Goal: Task Accomplishment & Management: Use online tool/utility

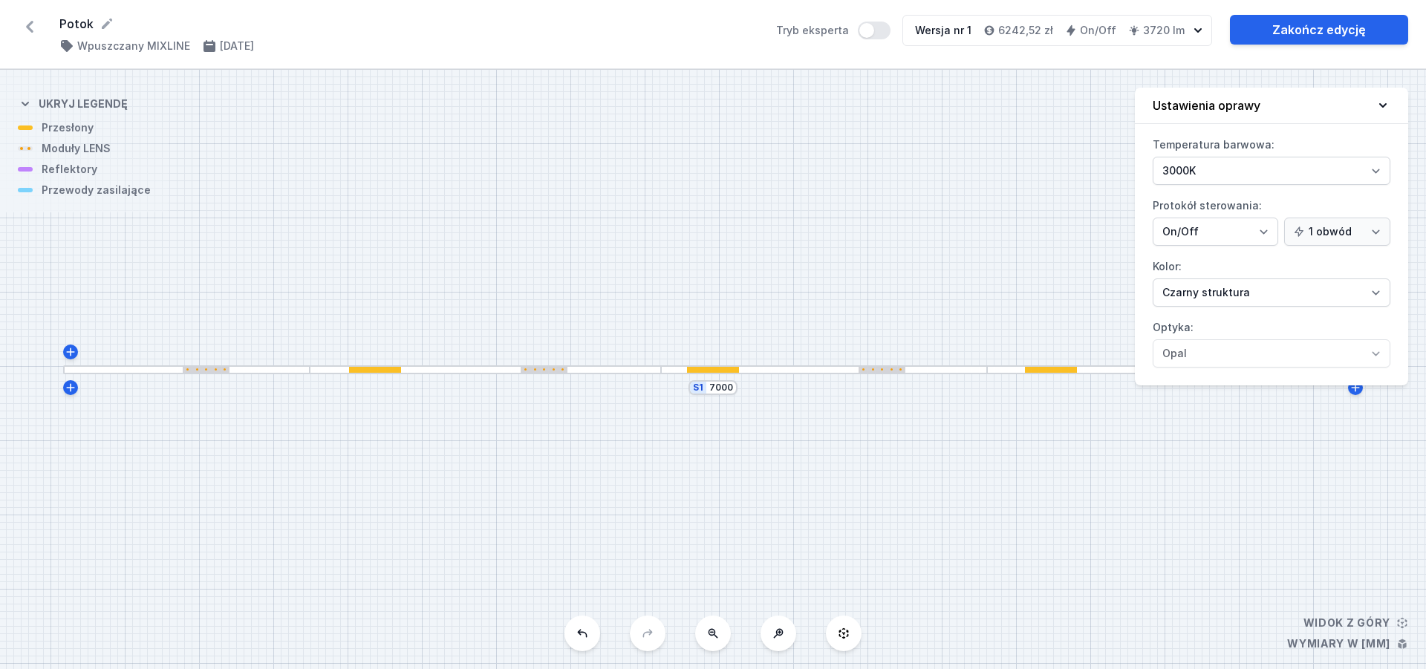
select select "3000"
select select "2"
click at [871, 477] on div "S1 7000" at bounding box center [713, 369] width 1426 height 599
click at [31, 26] on icon at bounding box center [30, 27] width 24 height 24
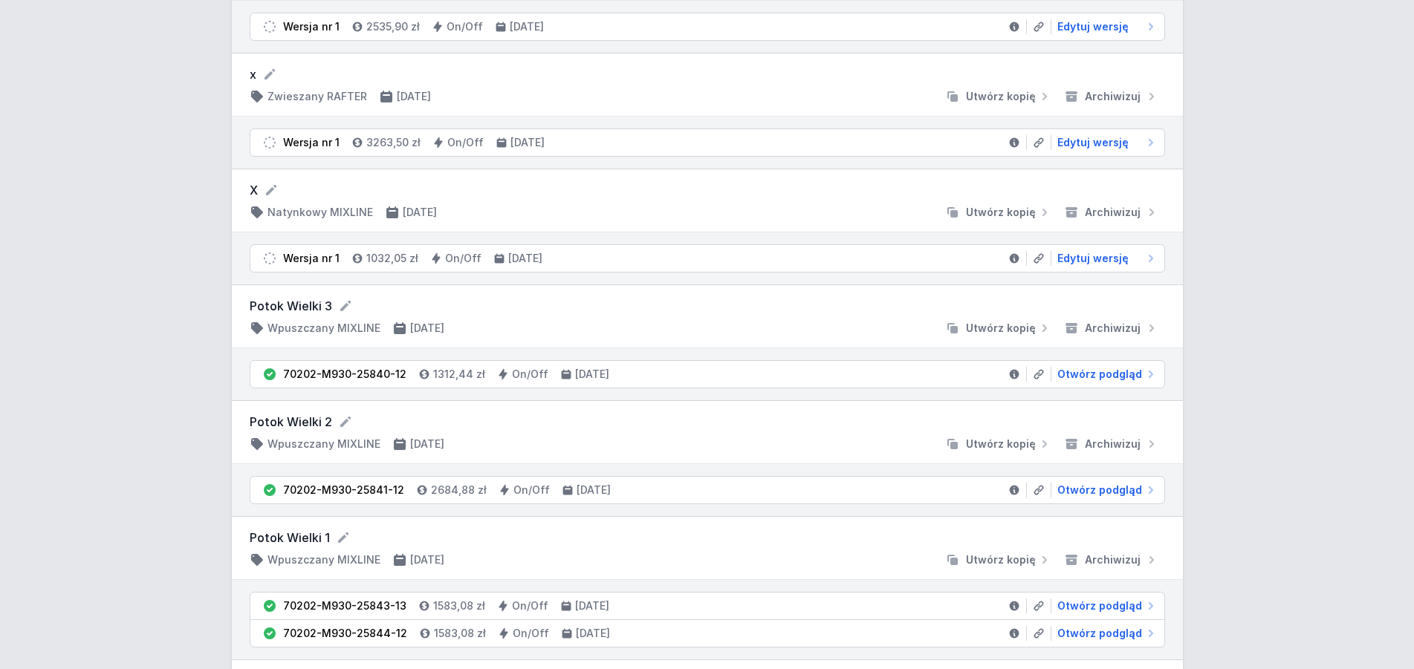
scroll to position [2258, 0]
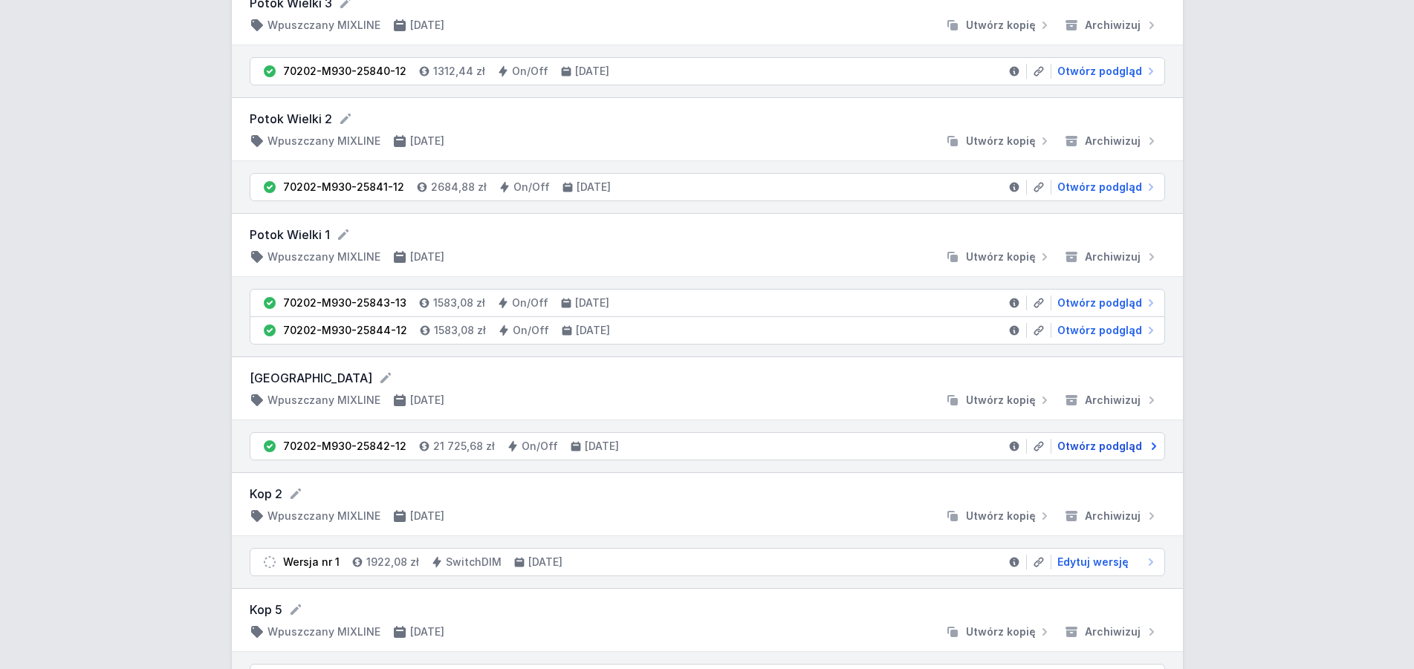
click at [1105, 441] on span "Otwórz podgląd" at bounding box center [1099, 446] width 85 height 15
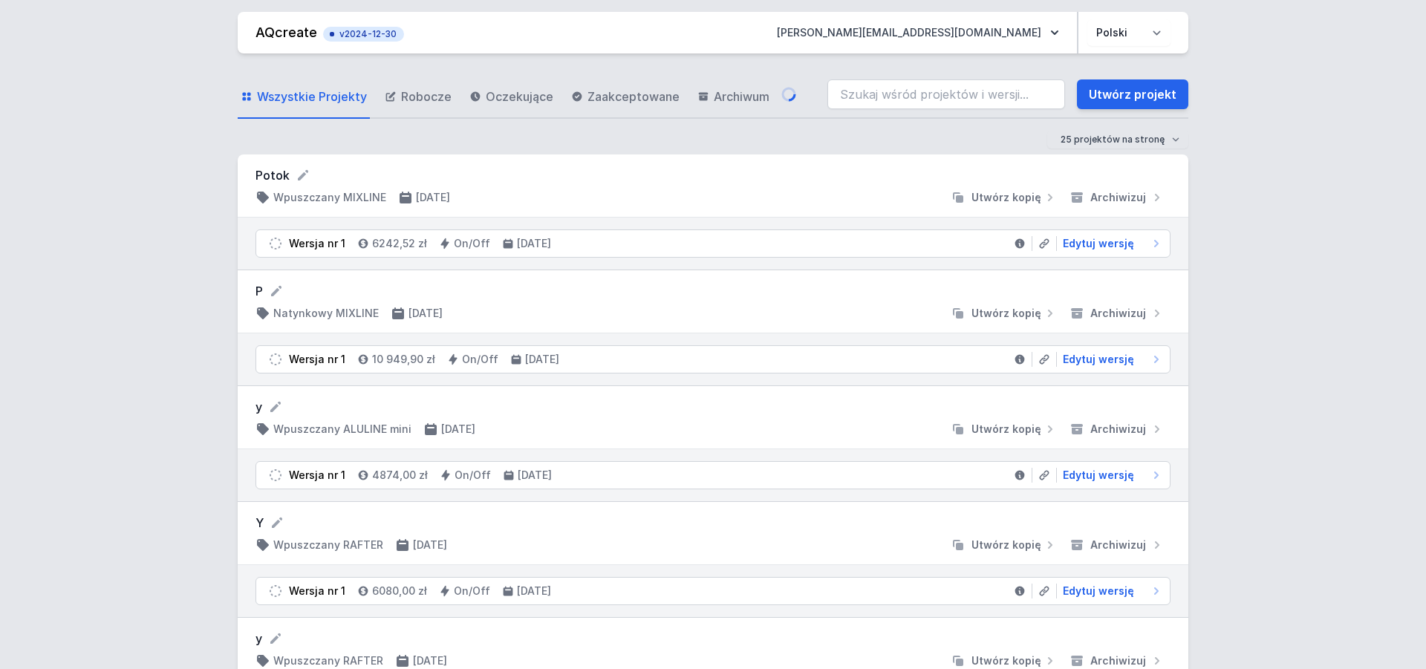
select select "3000"
select select "2"
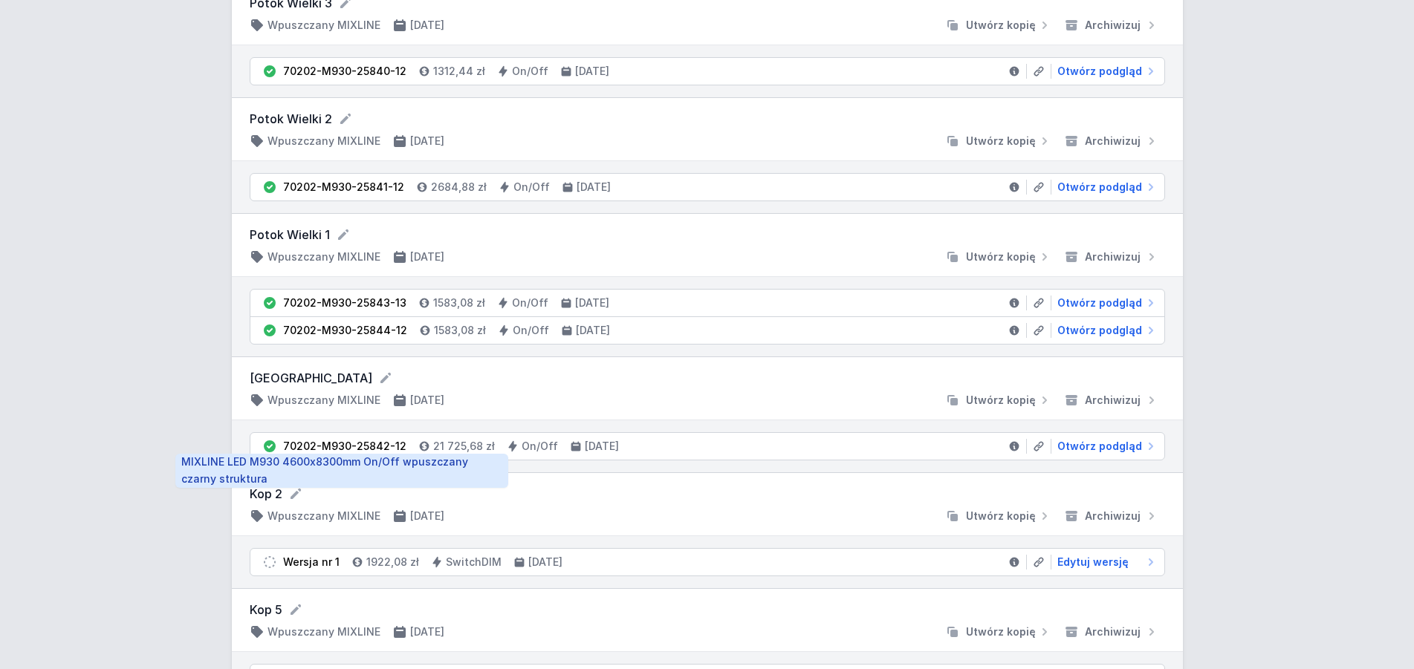
click at [380, 446] on div "70202-M930-25842-12" at bounding box center [344, 446] width 123 height 15
drag, startPoint x: 400, startPoint y: 446, endPoint x: 285, endPoint y: 452, distance: 114.5
click at [285, 452] on div "70202-M930-25842-12" at bounding box center [344, 446] width 123 height 15
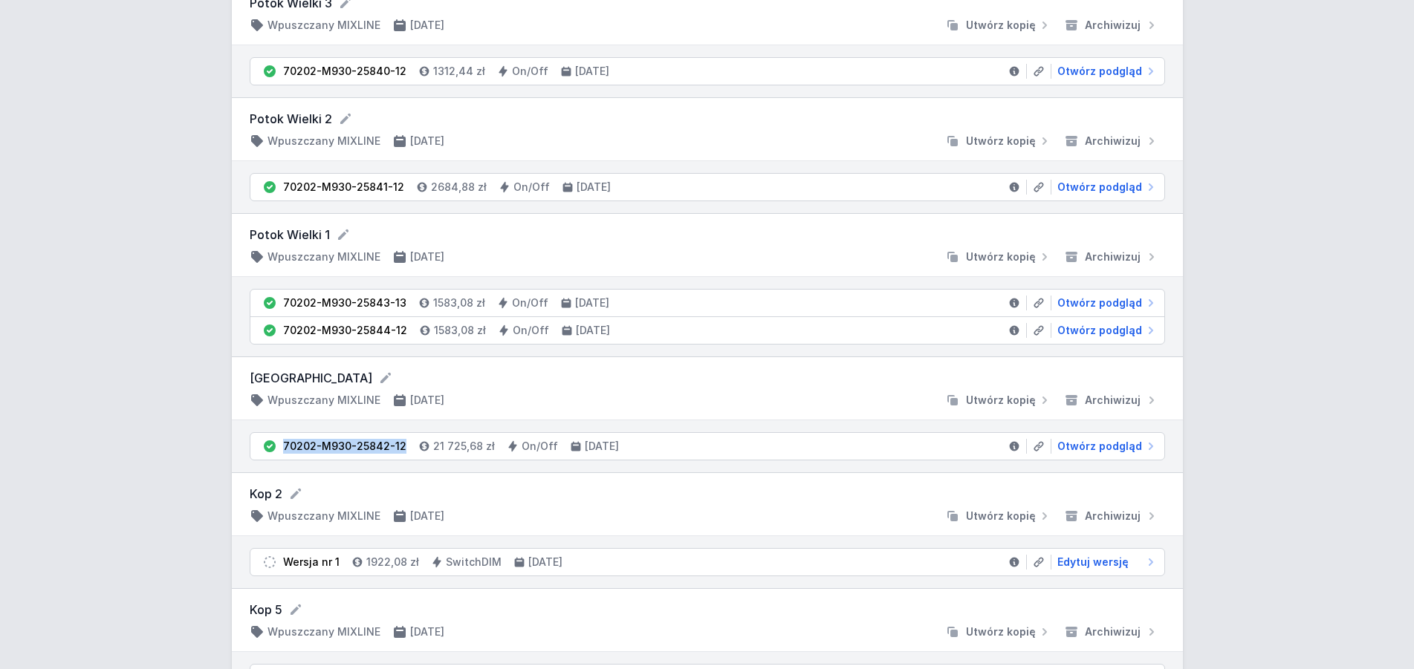
copy div "70202-M930-25842-12"
click at [1099, 443] on span "Otwórz podgląd" at bounding box center [1099, 446] width 85 height 15
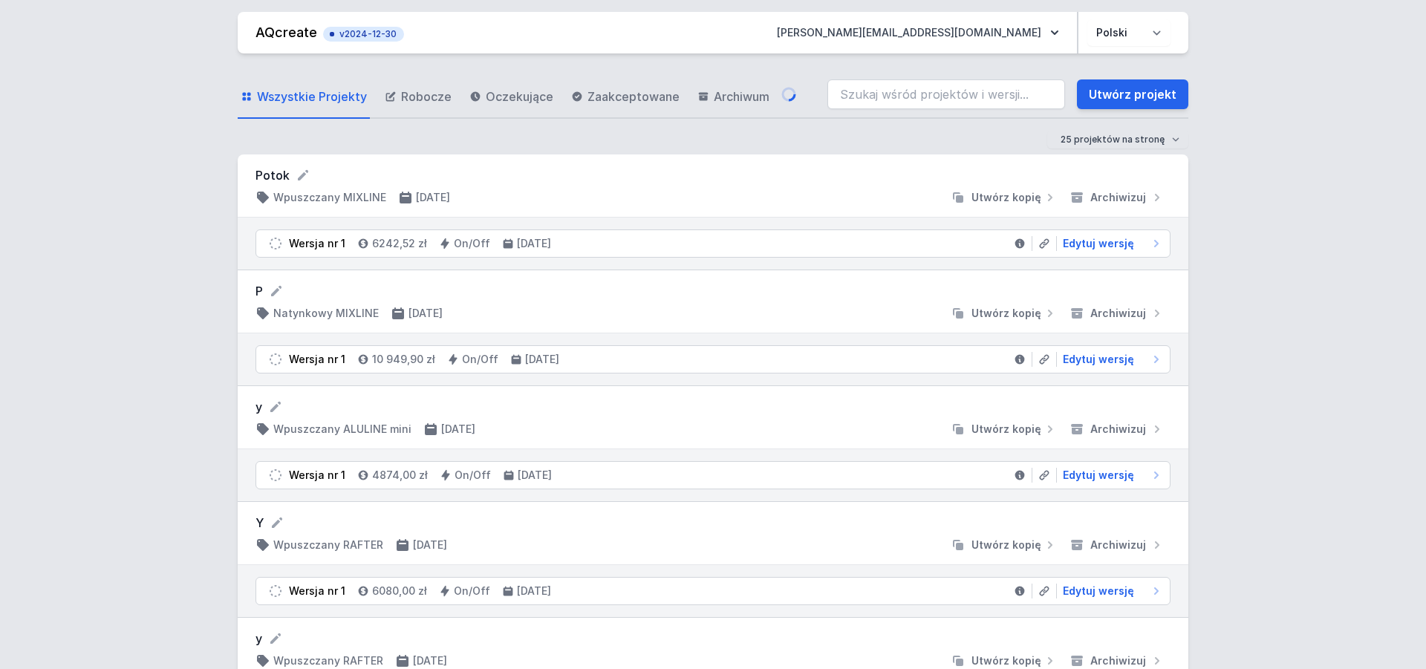
select select "3000"
select select "2"
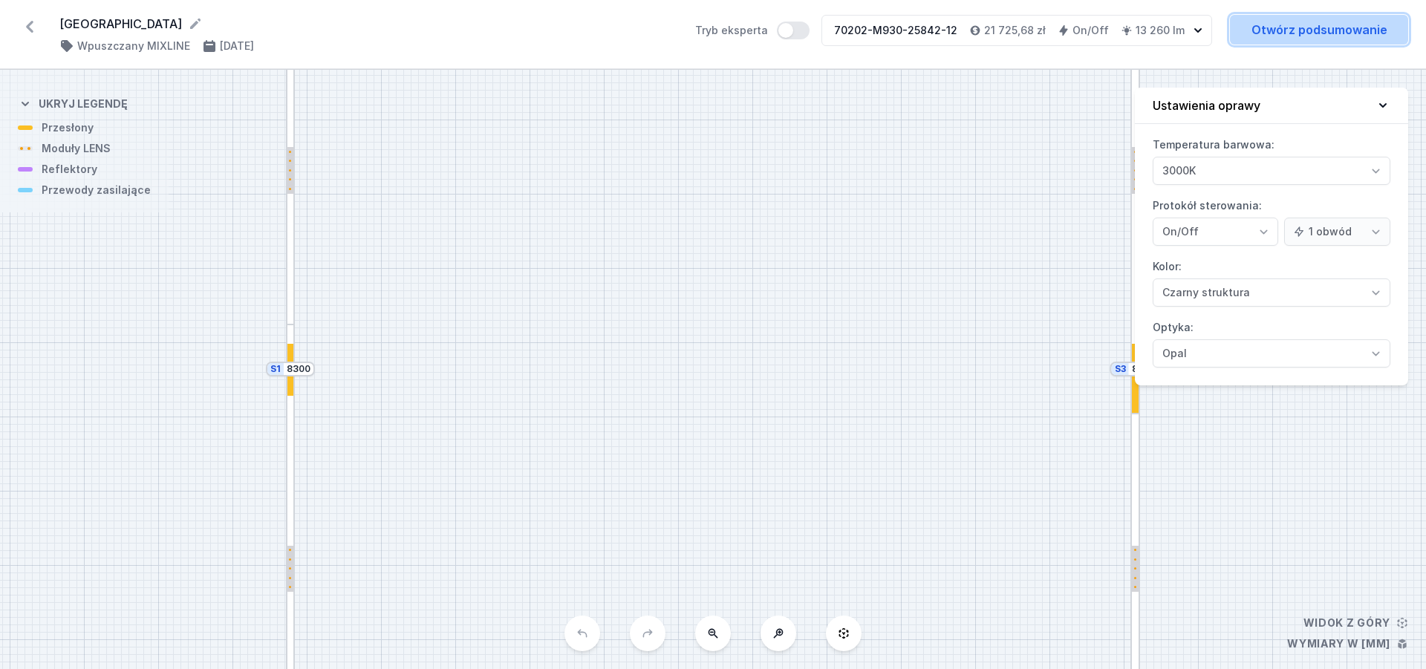
click at [1300, 36] on link "Otwórz podsumowanie" at bounding box center [1319, 30] width 178 height 30
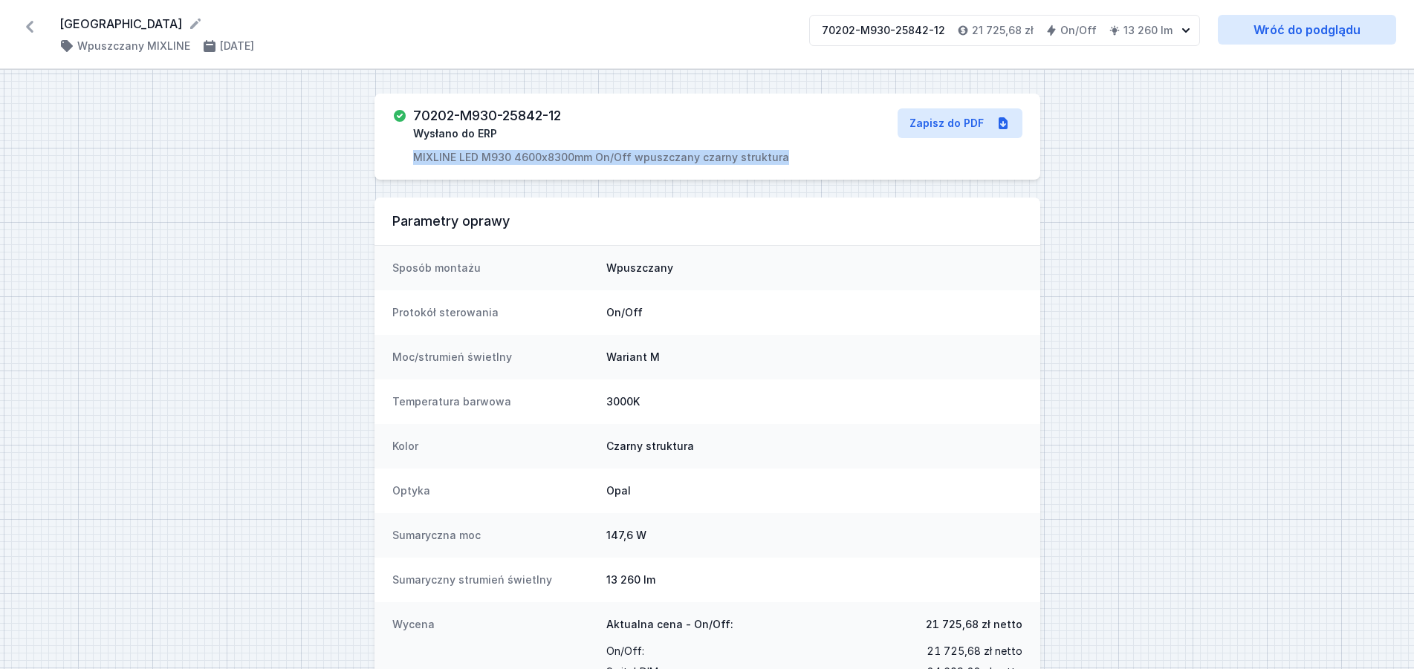
drag, startPoint x: 413, startPoint y: 158, endPoint x: 781, endPoint y: 161, distance: 367.7
click at [781, 161] on div "70202-M930-25842-12 Wysłano do ERP MIXLINE LED M930 4600x8300mm On/Off wpuszcza…" at bounding box center [602, 136] width 420 height 56
copy p "MIXLINE LED M930 4600x8300mm On/Off wpuszczany czarny struktura"
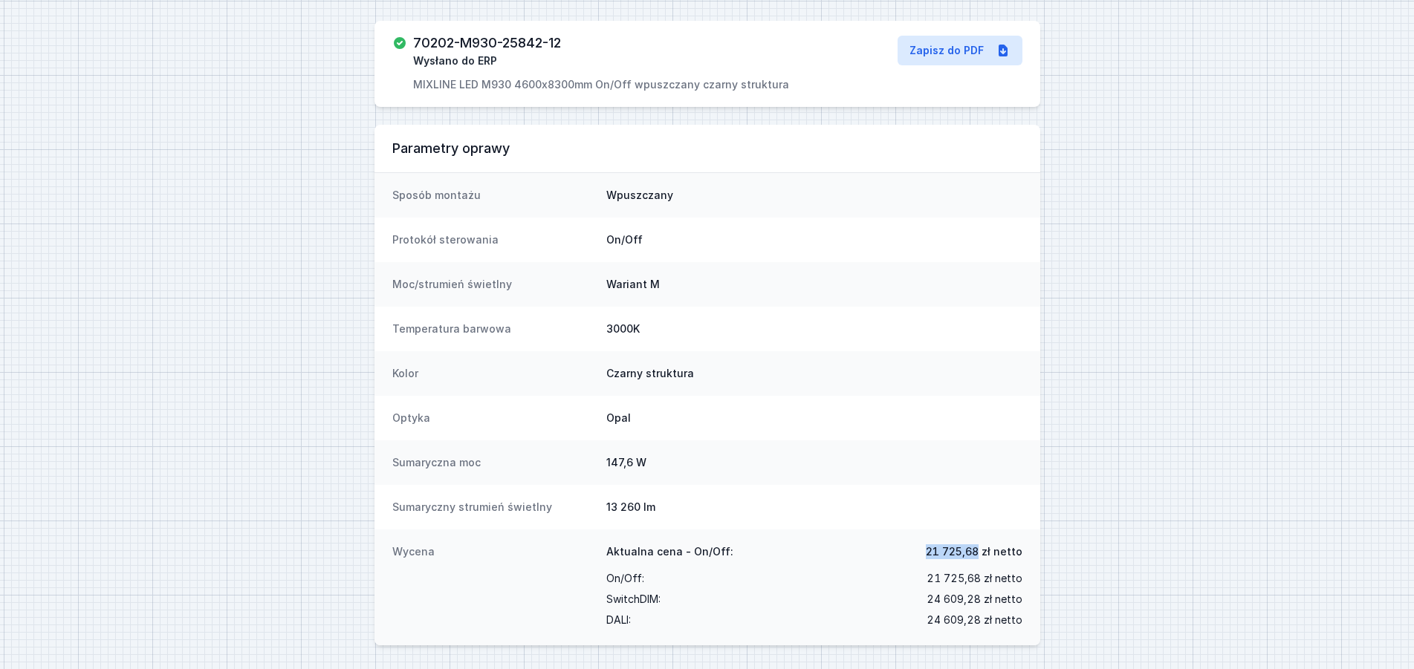
drag, startPoint x: 930, startPoint y: 553, endPoint x: 979, endPoint y: 555, distance: 49.1
click at [979, 555] on span "21 725,68 zł netto" at bounding box center [974, 551] width 97 height 15
copy span "21 725,68"
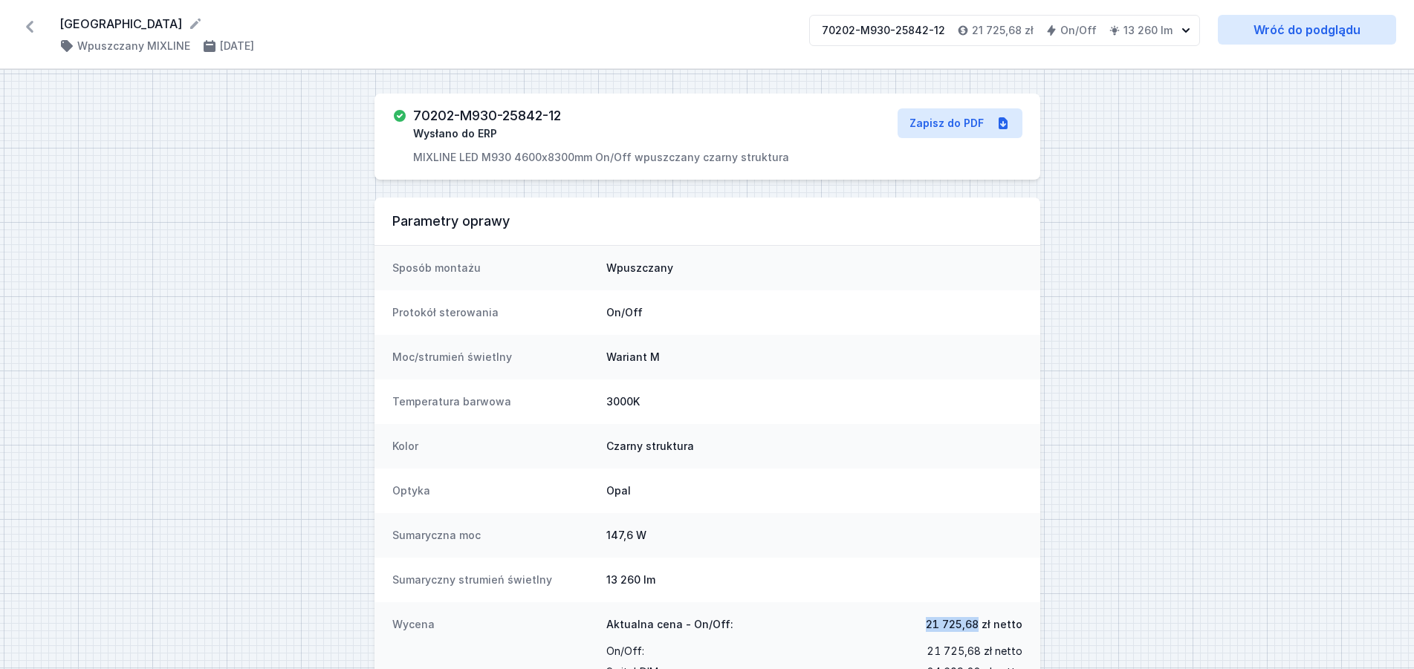
click at [30, 25] on icon at bounding box center [29, 27] width 7 height 12
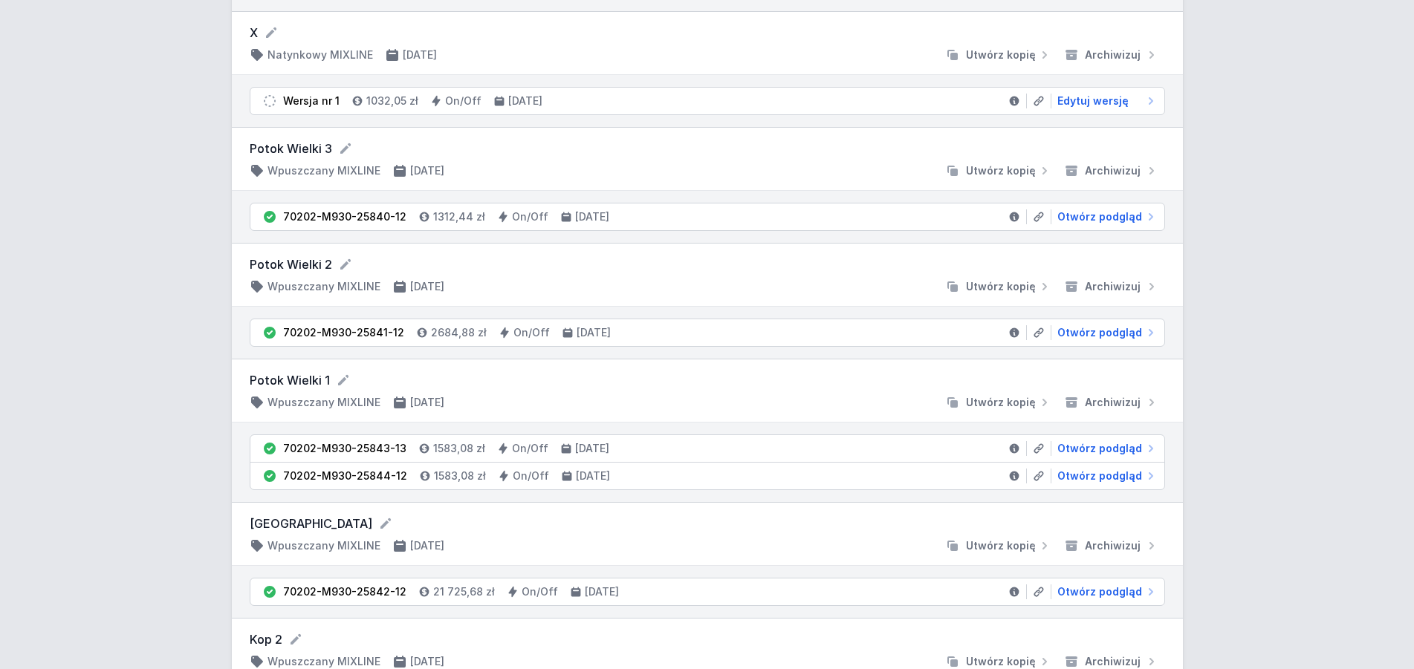
scroll to position [2121, 0]
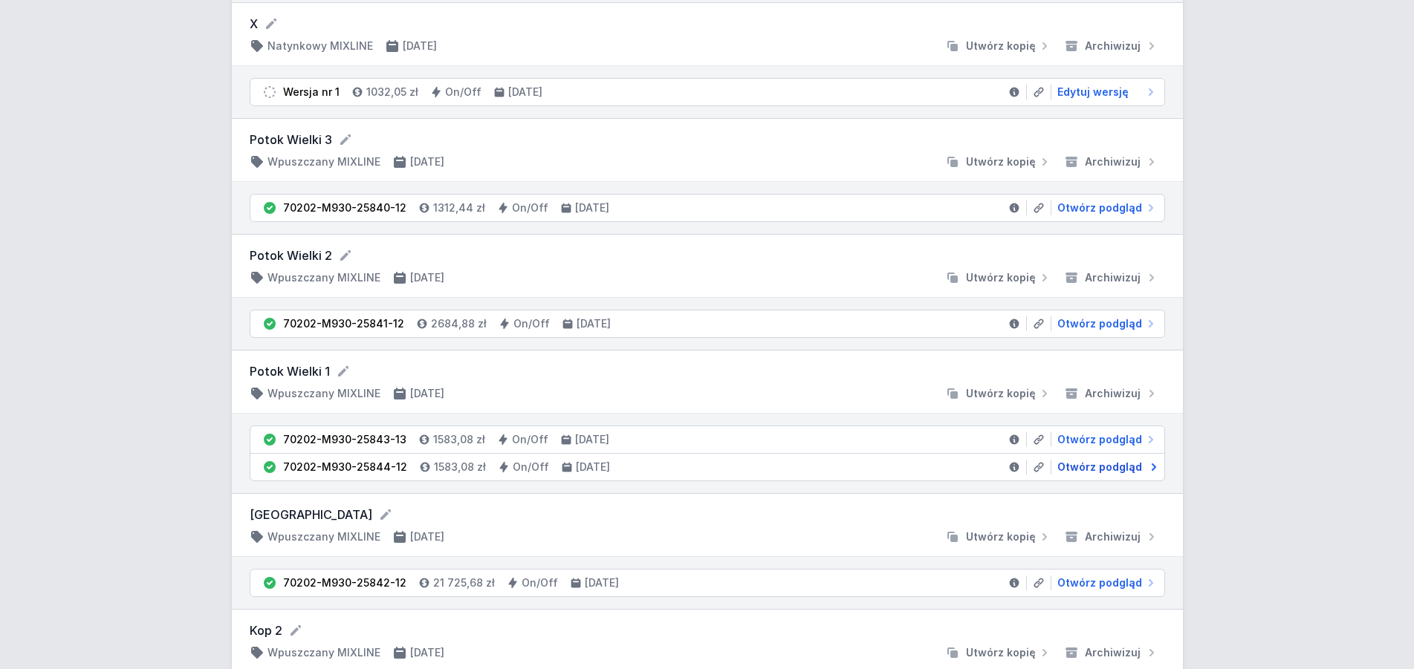
click at [1116, 469] on span "Otwórz podgląd" at bounding box center [1099, 467] width 85 height 15
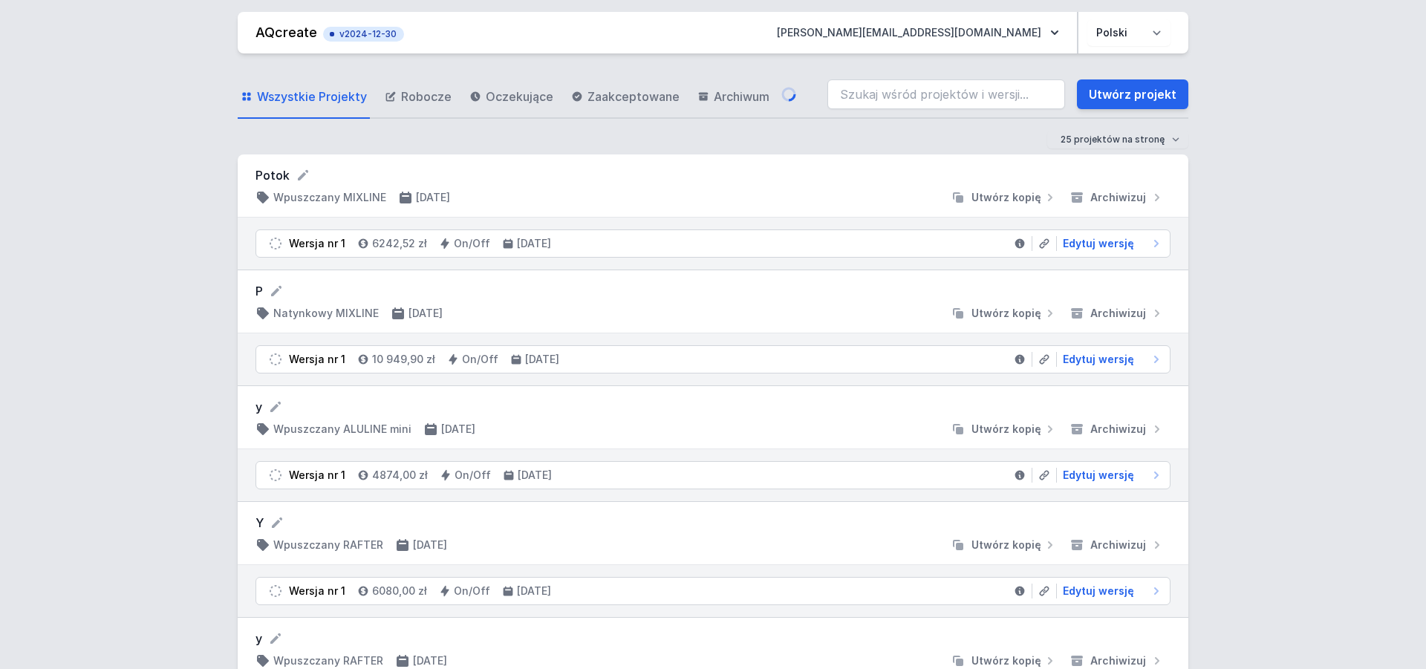
select select "3000"
select select "2"
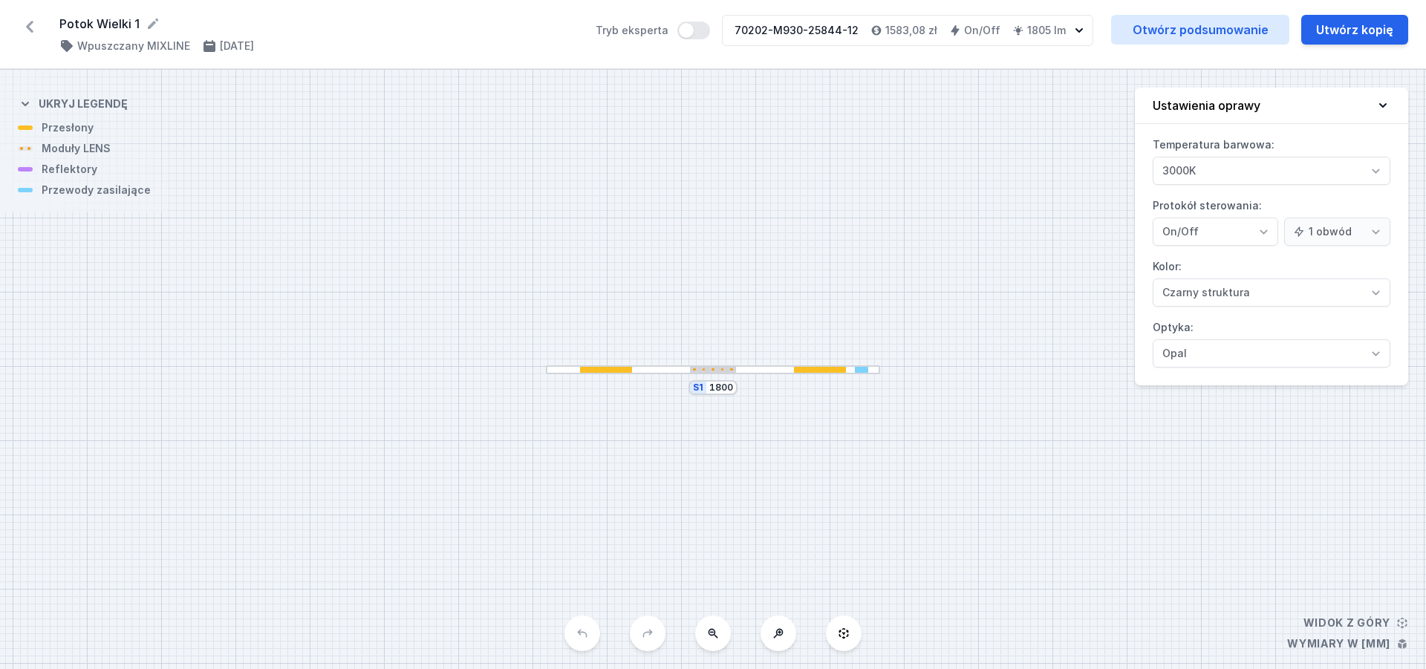
click at [33, 25] on icon at bounding box center [30, 27] width 24 height 24
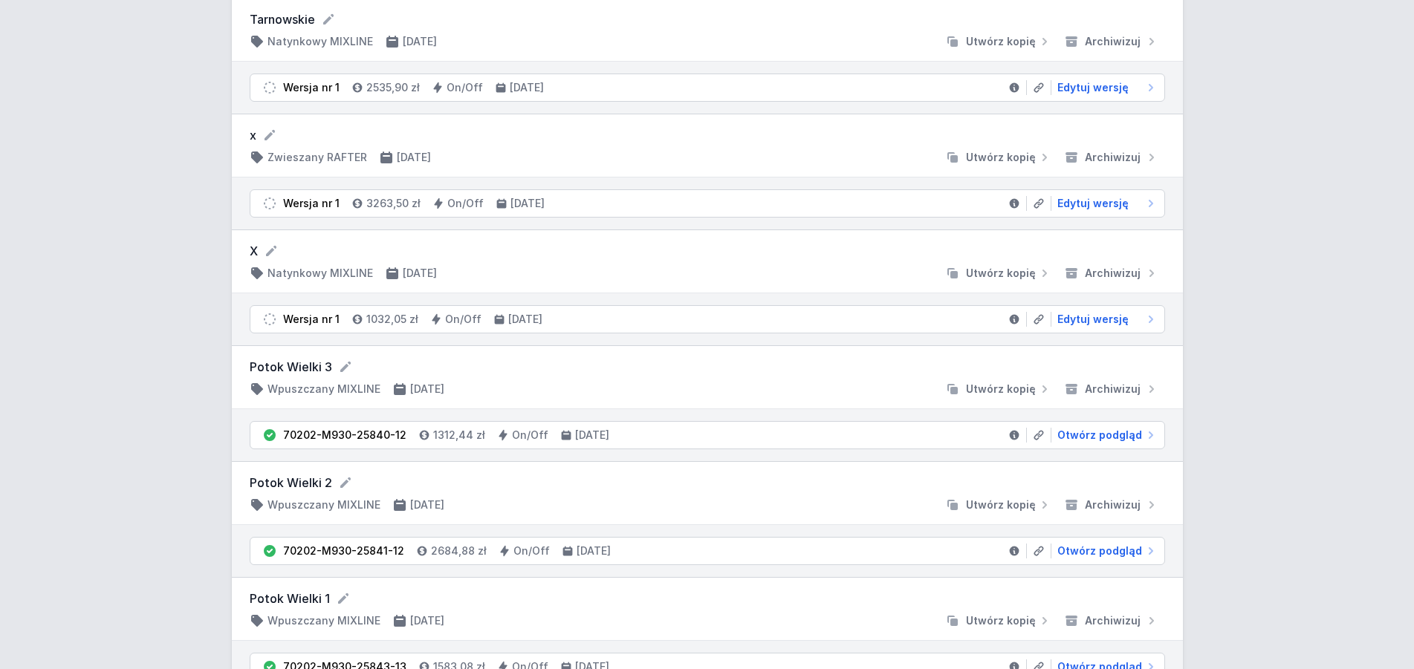
scroll to position [1970, 0]
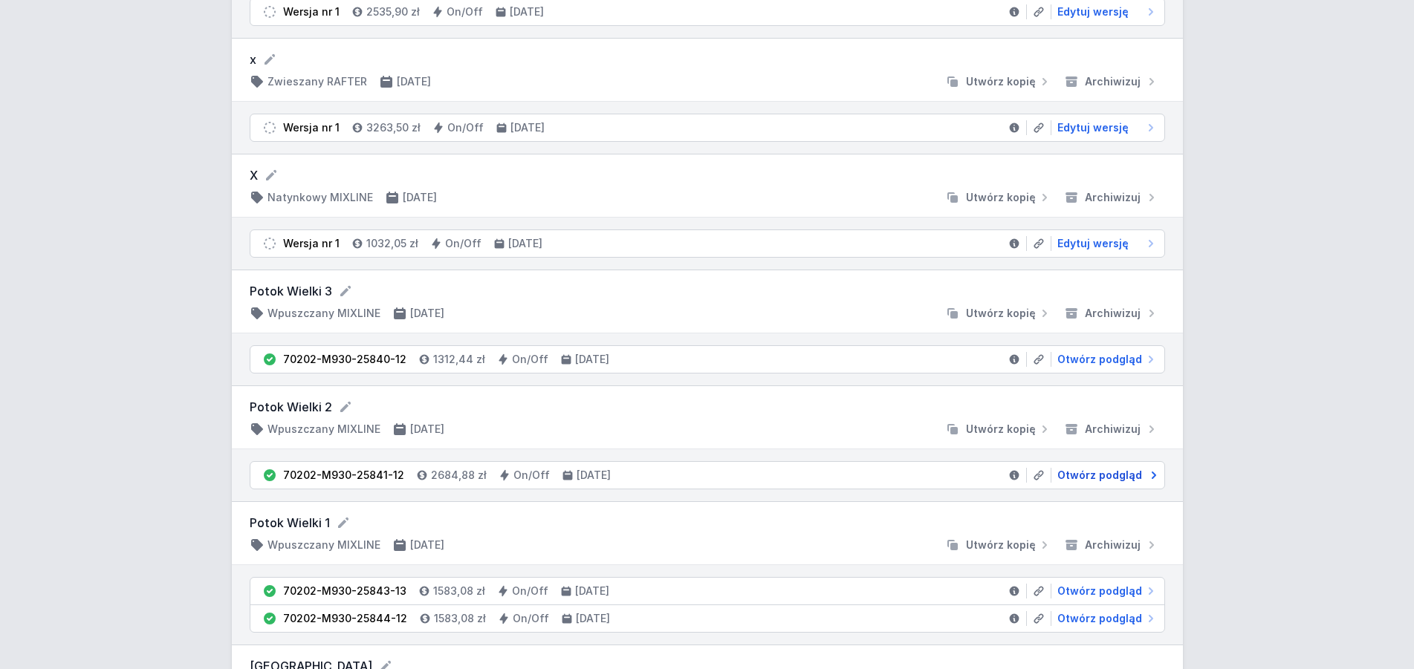
click at [1105, 478] on span "Otwórz podgląd" at bounding box center [1099, 475] width 85 height 15
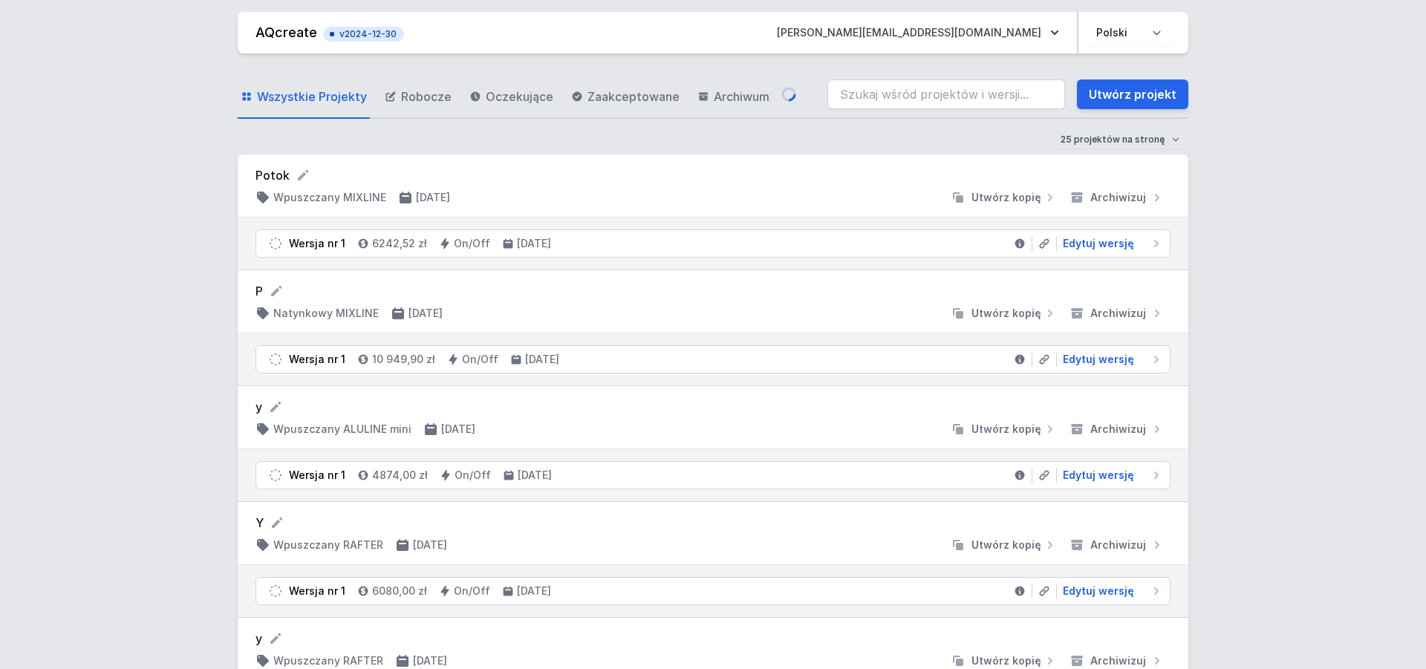
select select "3000"
select select "2"
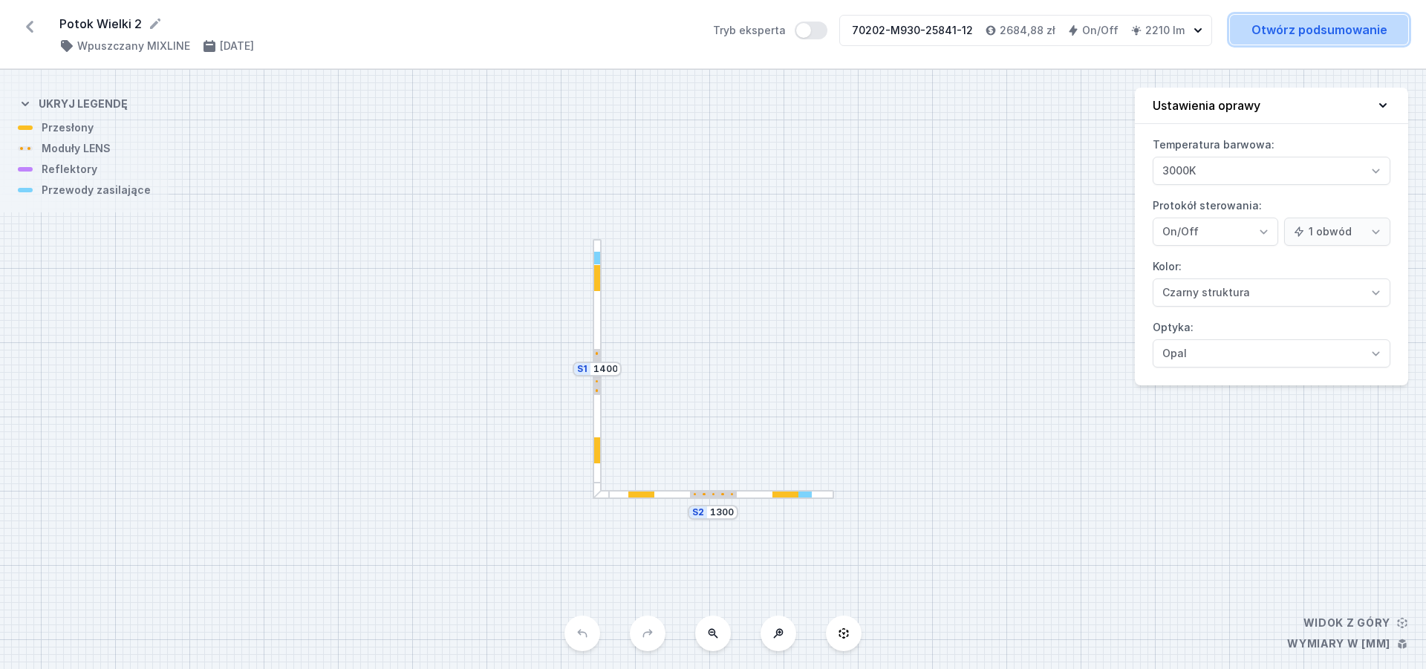
click at [1293, 23] on link "Otwórz podsumowanie" at bounding box center [1319, 30] width 178 height 30
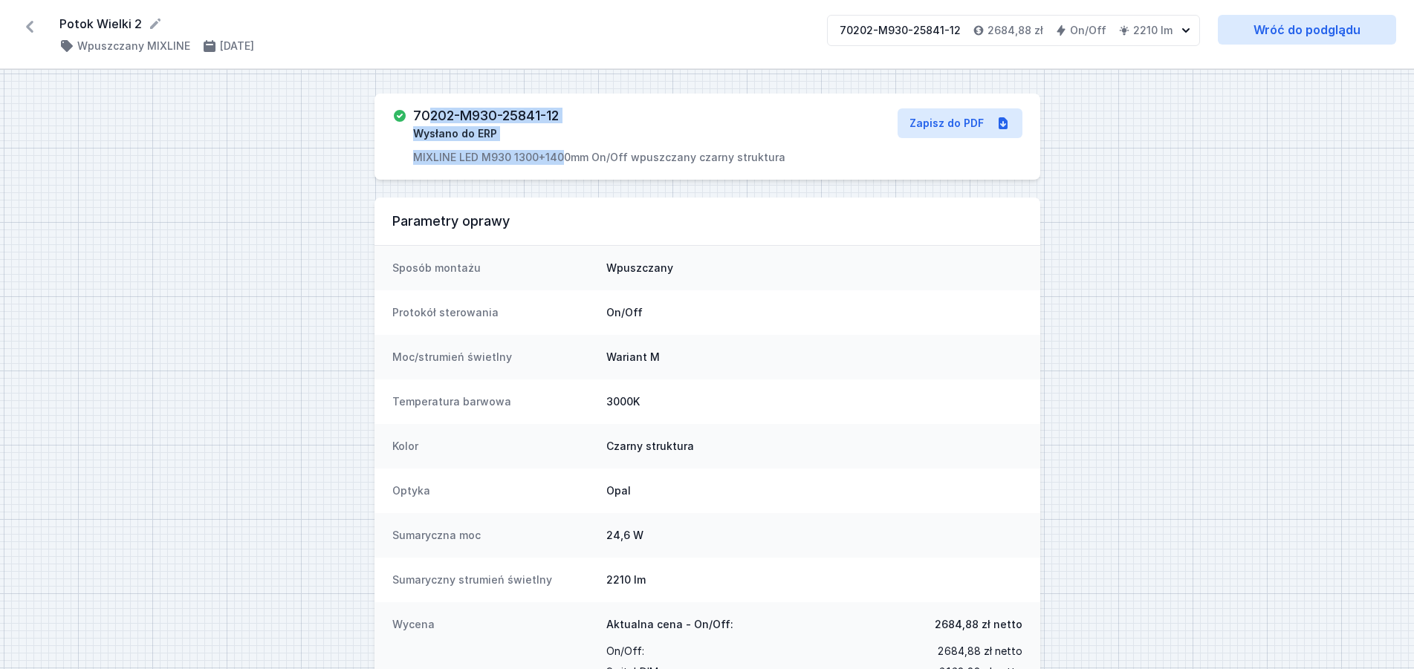
drag, startPoint x: 565, startPoint y: 114, endPoint x: 432, endPoint y: 119, distance: 132.3
click at [432, 119] on div "70202-M930-25841-12 Wysłano do ERP MIXLINE LED M930 1300+1400mm On/Off wpuszcza…" at bounding box center [599, 136] width 372 height 56
click at [415, 117] on h3 "70202-M930-25841-12" at bounding box center [486, 115] width 146 height 15
drag, startPoint x: 414, startPoint y: 112, endPoint x: 557, endPoint y: 115, distance: 143.4
click at [559, 114] on h3 "70202-M930-25841-12" at bounding box center [486, 115] width 146 height 15
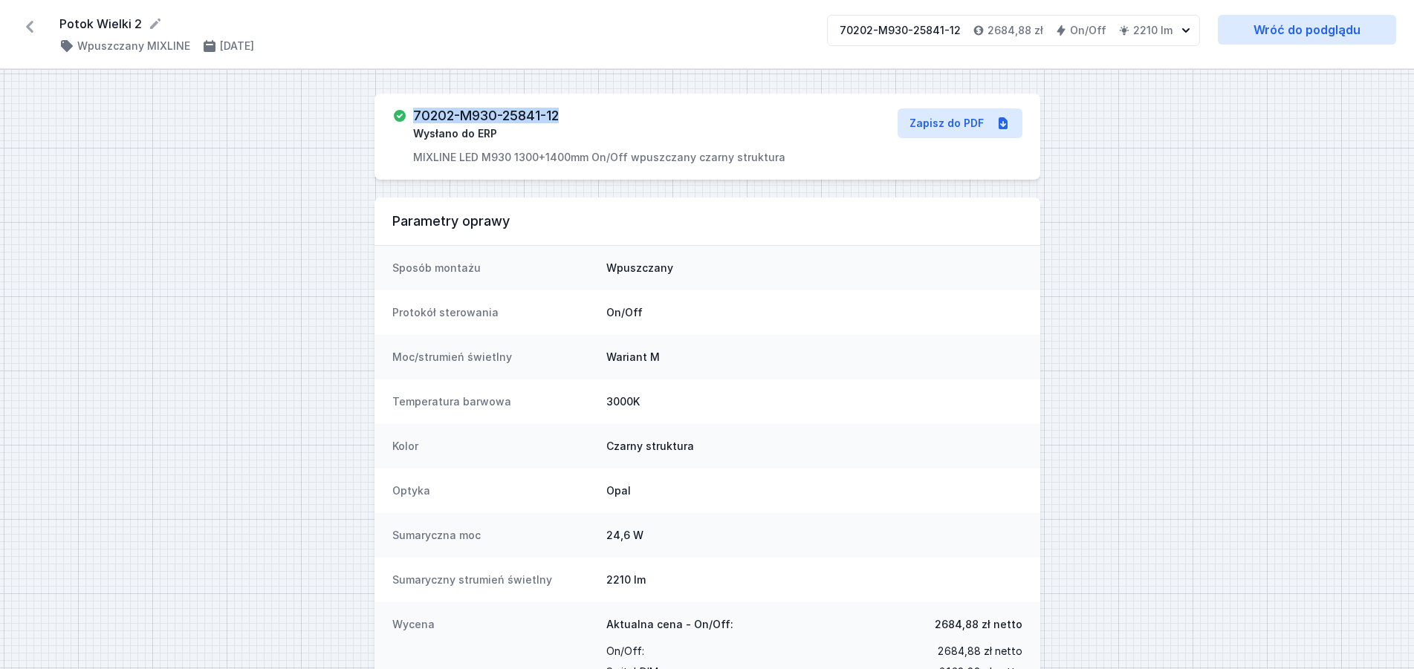
copy h3 "70202-M930-25841-12"
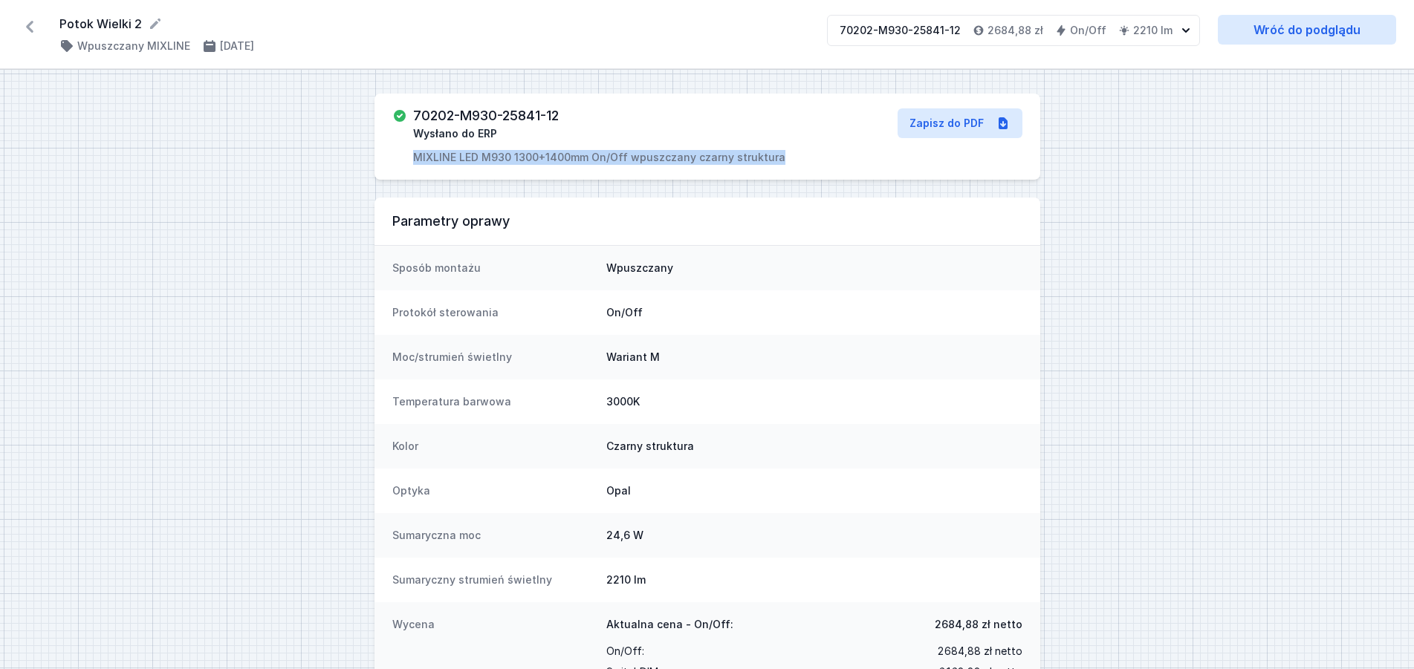
drag, startPoint x: 414, startPoint y: 158, endPoint x: 773, endPoint y: 159, distance: 358.8
click at [773, 159] on div "70202-M930-25841-12 Wysłano do ERP MIXLINE LED M930 1300+1400mm On/Off wpuszcza…" at bounding box center [602, 136] width 420 height 56
copy p "MIXLINE LED M930 1300+1400mm On/Off wpuszczany czarny struktura"
click at [26, 24] on icon at bounding box center [30, 27] width 24 height 24
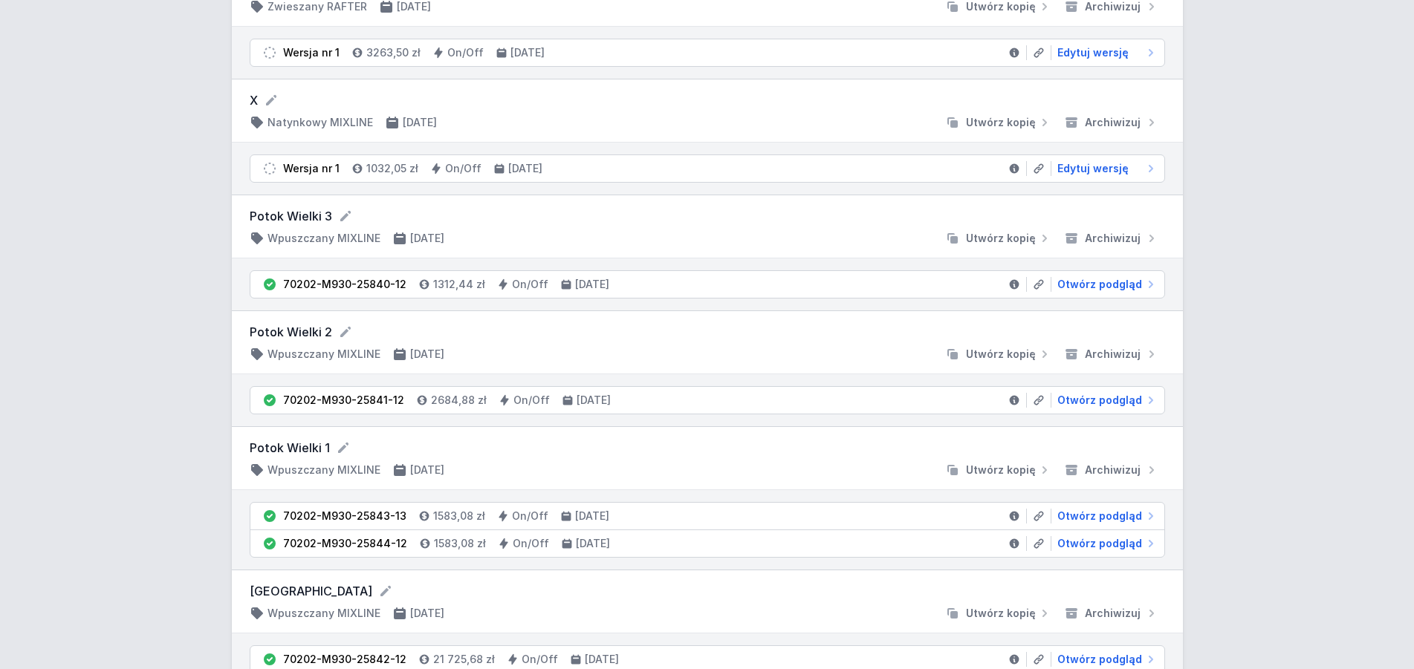
scroll to position [2046, 0]
click at [1123, 285] on span "Otwórz podgląd" at bounding box center [1099, 283] width 85 height 15
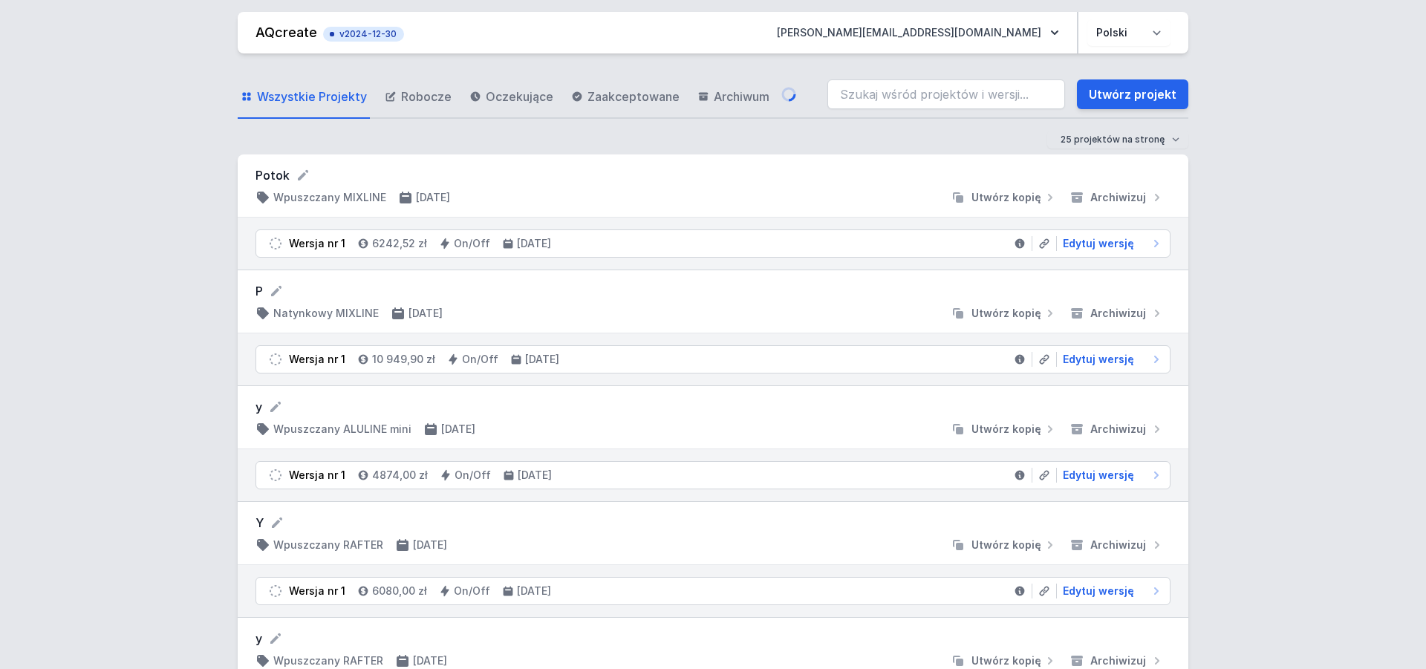
select select "3000"
select select "2"
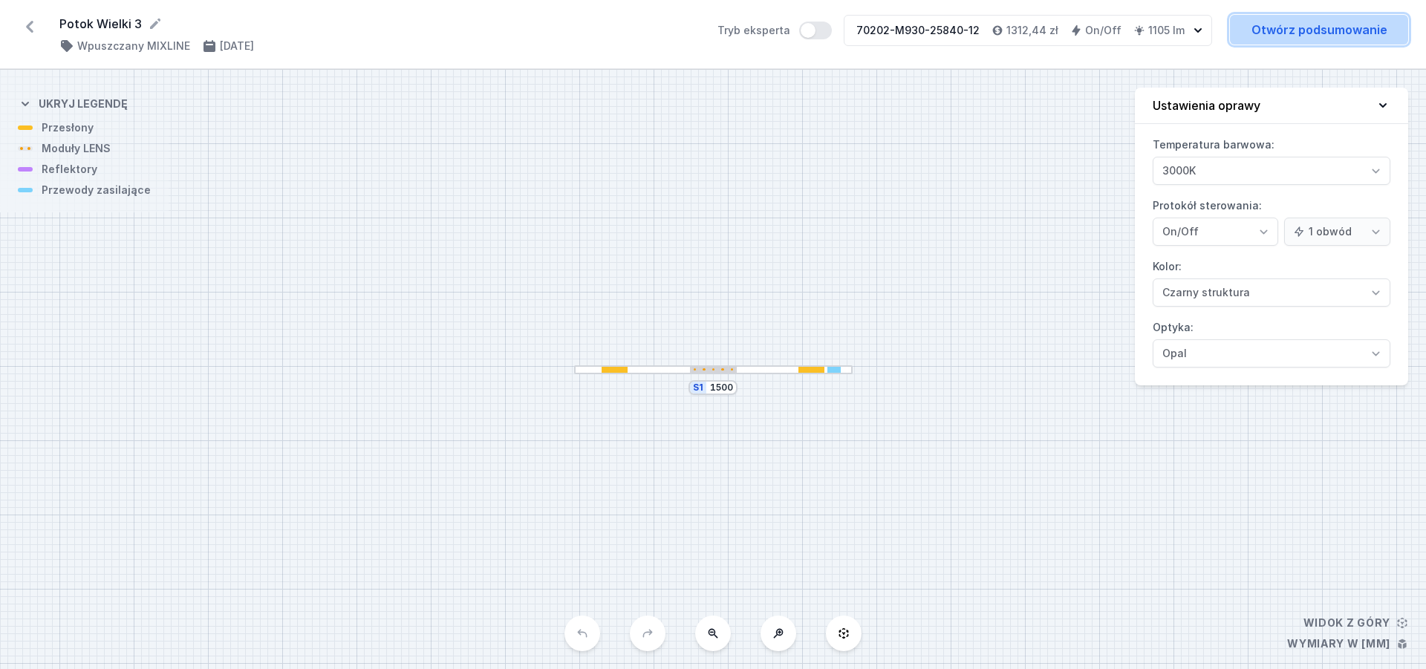
click at [1301, 33] on link "Otwórz podsumowanie" at bounding box center [1319, 30] width 178 height 30
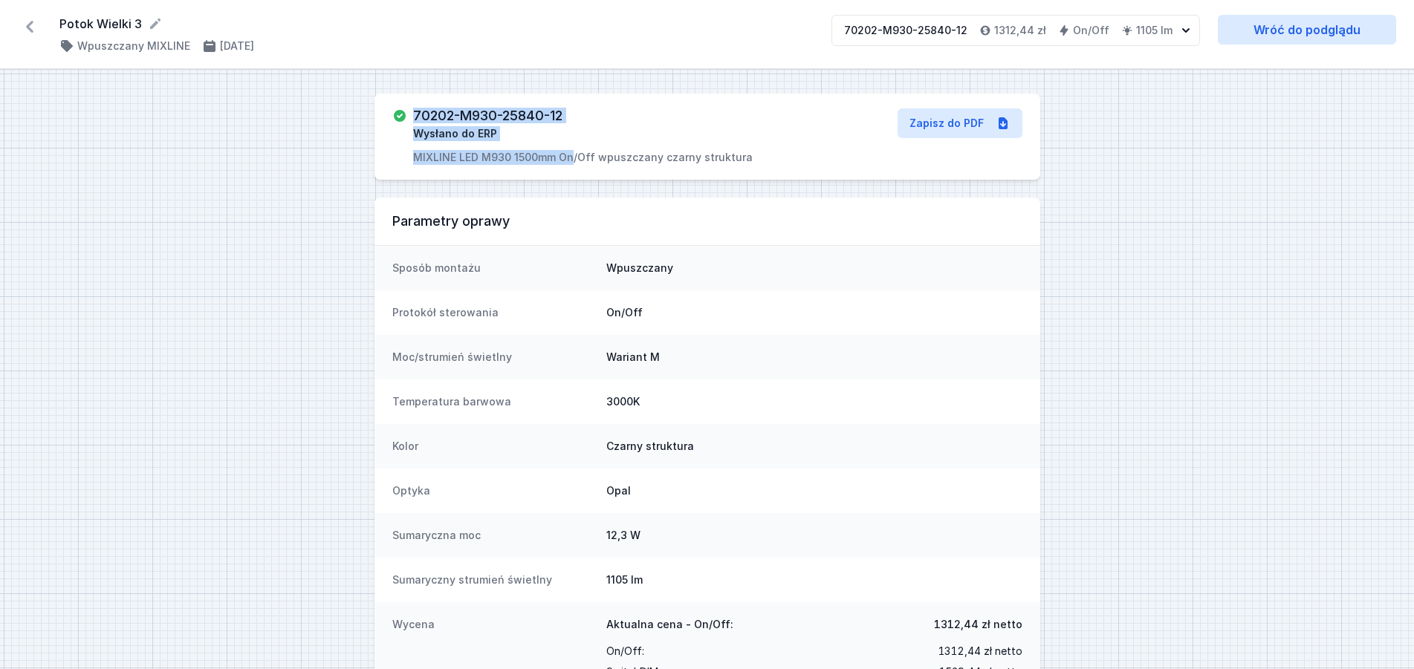
drag, startPoint x: 413, startPoint y: 113, endPoint x: 568, endPoint y: 119, distance: 155.4
click at [569, 119] on div "70202-M930-25840-12 Wysłano do ERP MIXLINE LED M930 1500mm On/Off wpuszczany cz…" at bounding box center [582, 136] width 339 height 56
click at [551, 117] on h3 "70202-M930-25840-12" at bounding box center [487, 115] width 149 height 15
drag, startPoint x: 414, startPoint y: 117, endPoint x: 562, endPoint y: 114, distance: 147.8
click at [562, 114] on h3 "70202-M930-25840-12" at bounding box center [487, 115] width 149 height 15
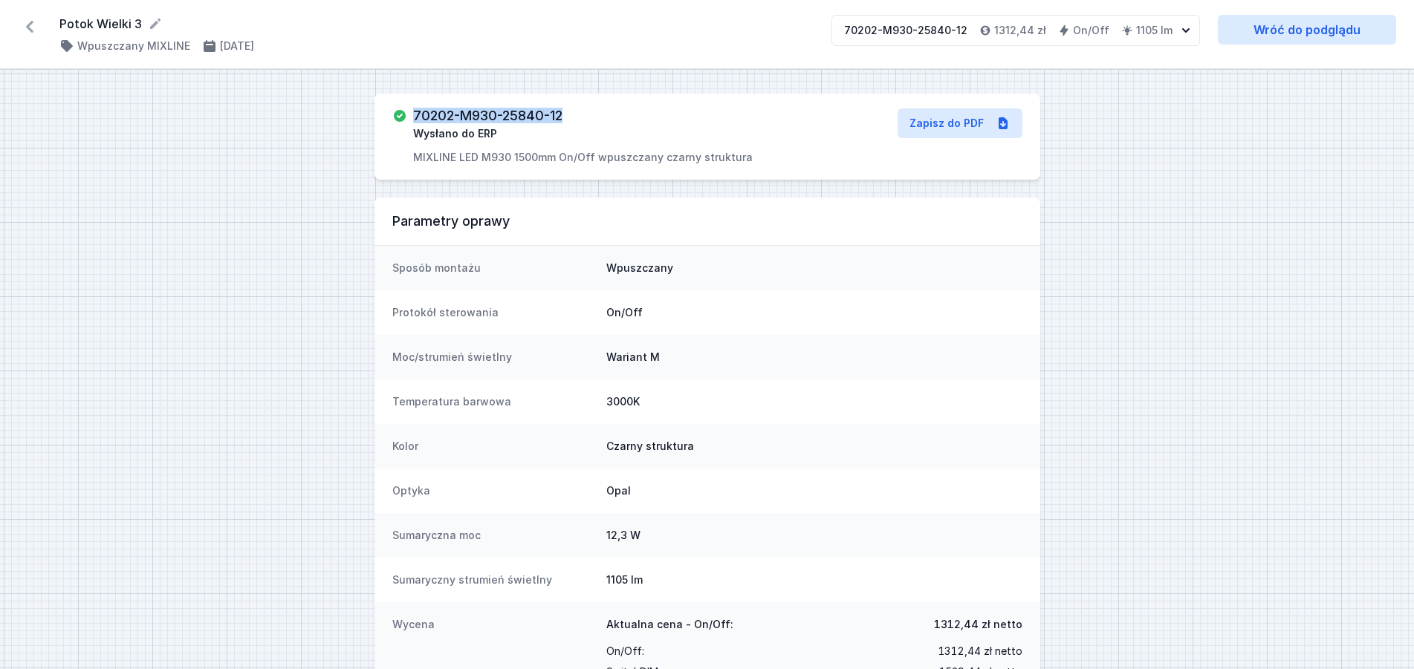
copy h3 "70202-M930-25840-12"
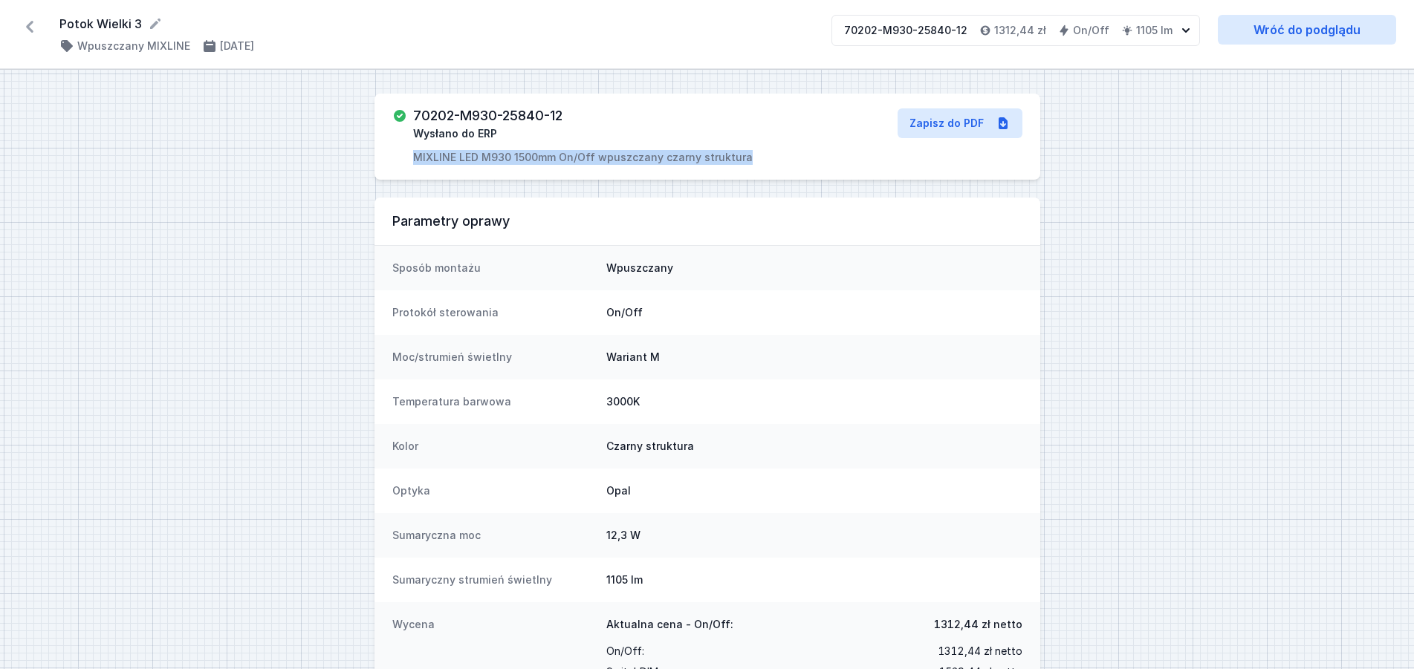
drag, startPoint x: 415, startPoint y: 157, endPoint x: 750, endPoint y: 160, distance: 335.0
click at [750, 160] on div "70202-M930-25840-12 Wysłano do ERP MIXLINE LED M930 1500mm On/Off wpuszczany cz…" at bounding box center [602, 136] width 420 height 56
copy p "MIXLINE LED M930 1500mm On/Off wpuszczany czarny struktura"
click at [27, 27] on icon at bounding box center [29, 27] width 7 height 12
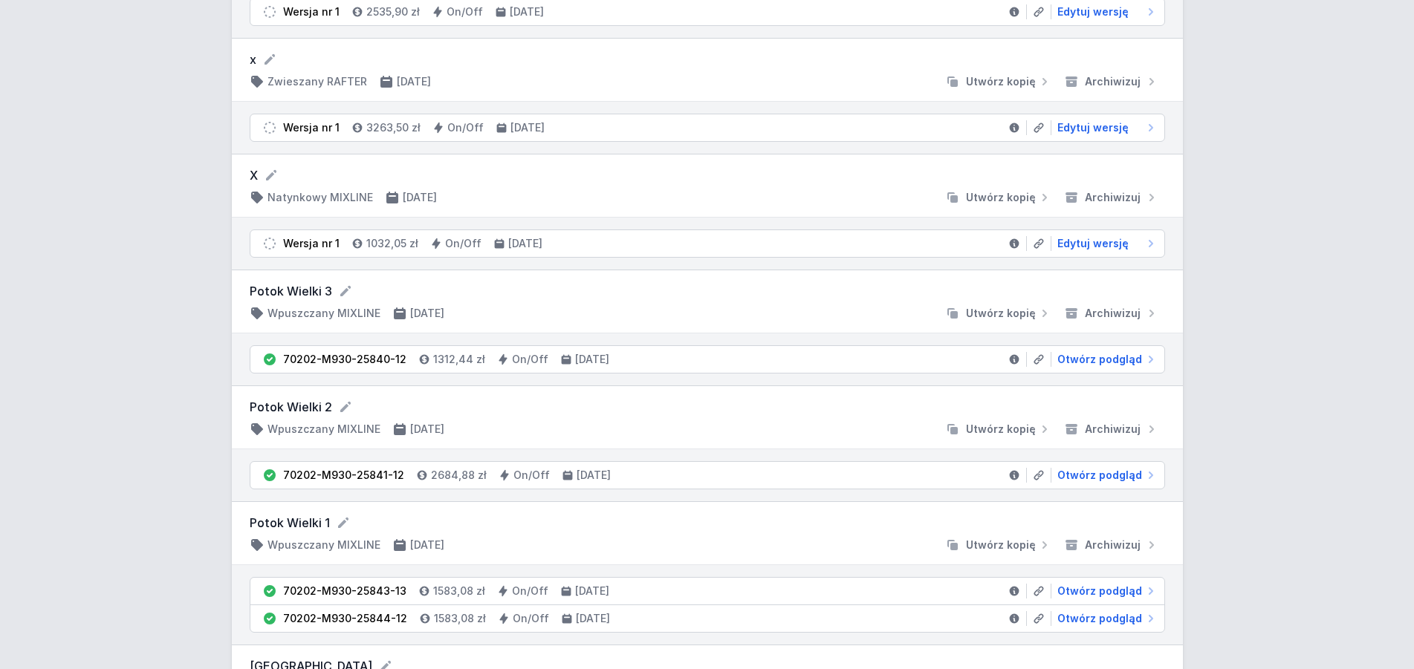
scroll to position [2046, 0]
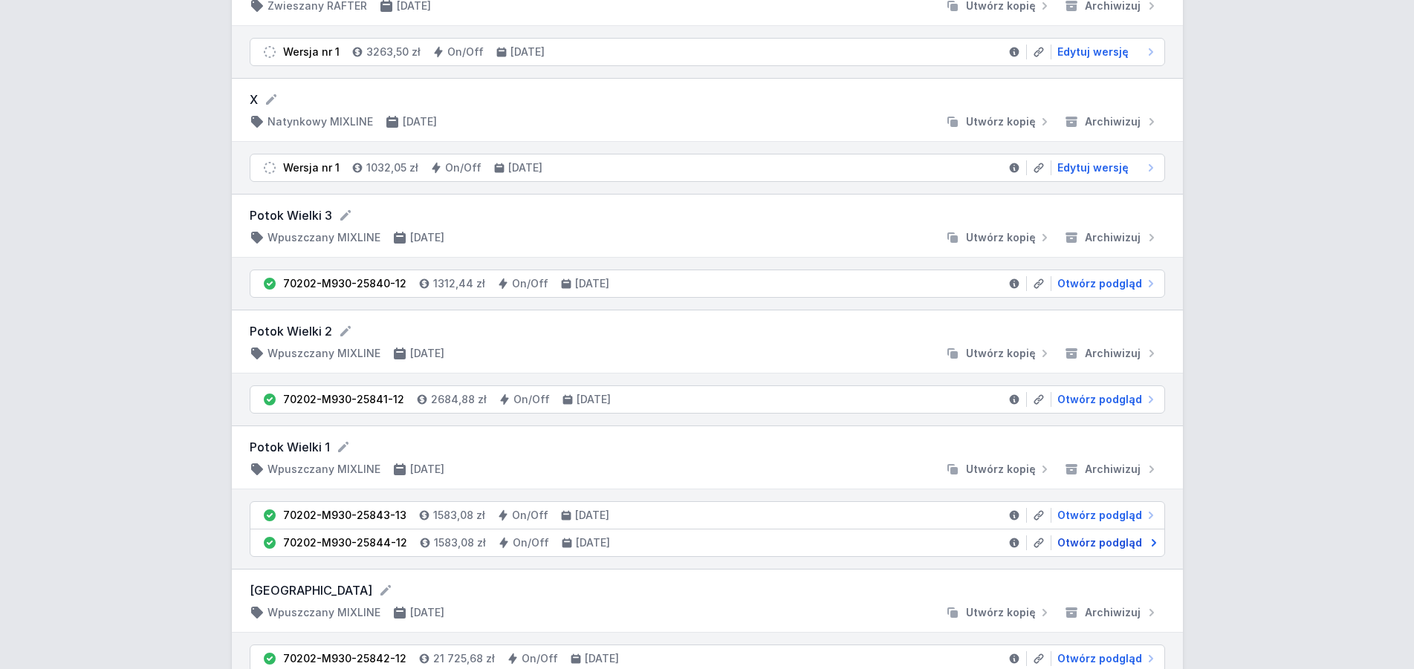
click at [1121, 539] on span "Otwórz podgląd" at bounding box center [1099, 543] width 85 height 15
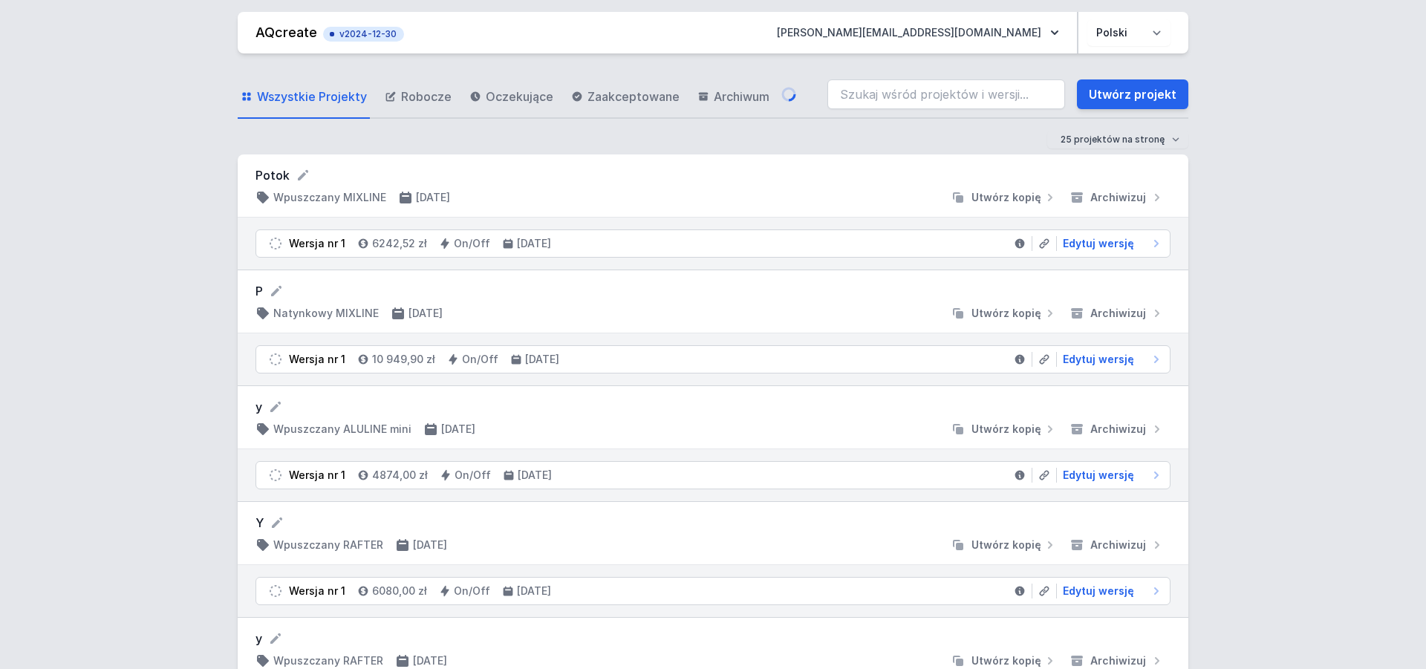
select select "3000"
select select "2"
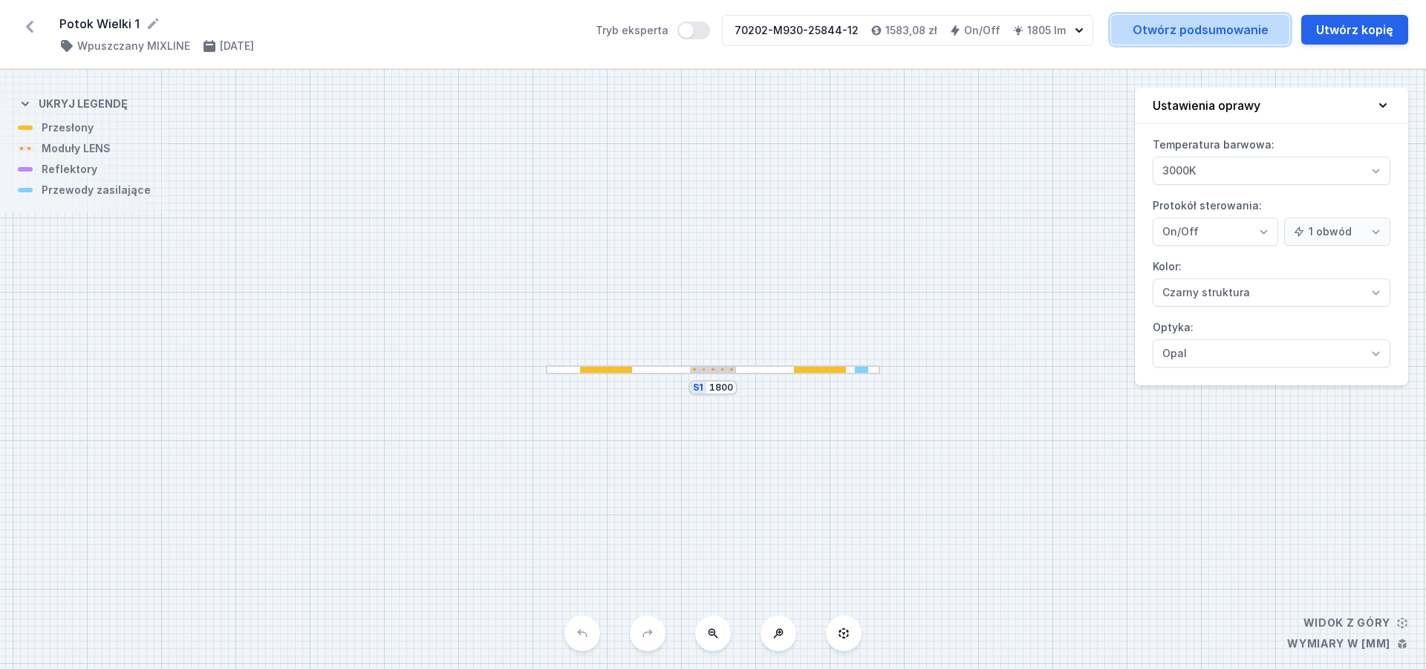
click at [1240, 23] on link "Otwórz podsumowanie" at bounding box center [1200, 30] width 178 height 30
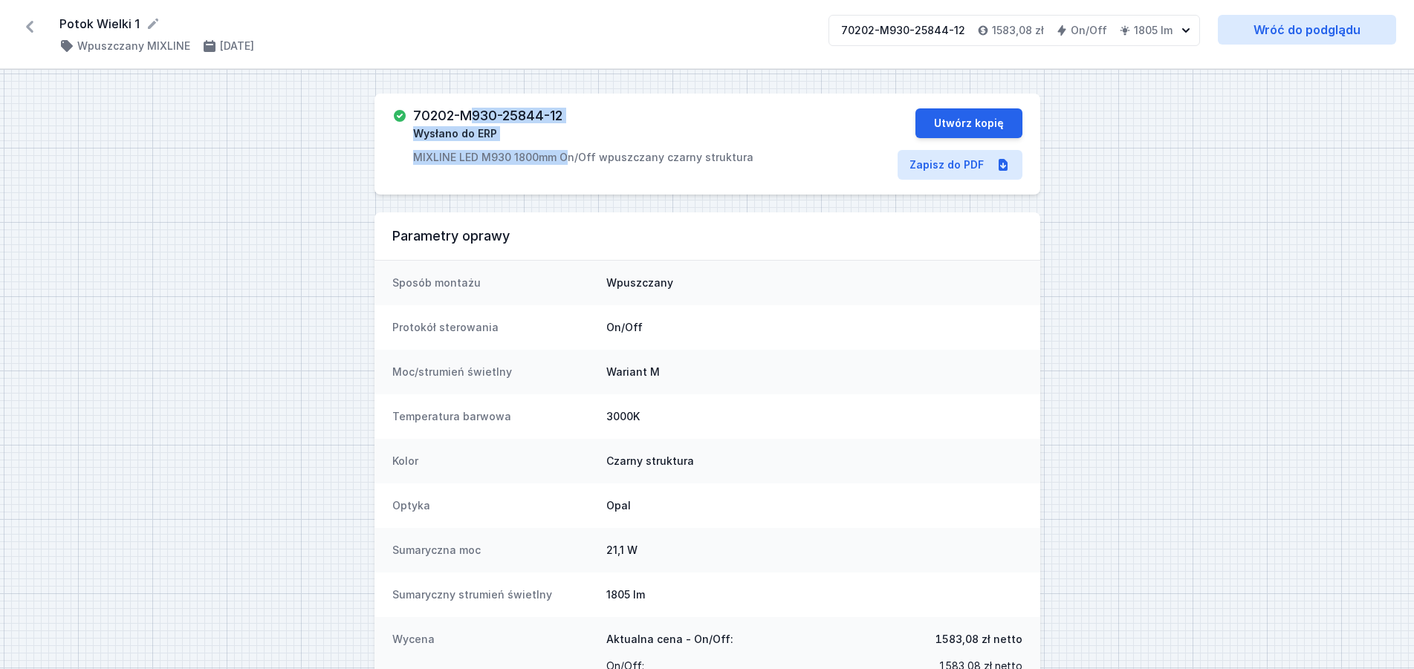
drag, startPoint x: 569, startPoint y: 120, endPoint x: 476, endPoint y: 123, distance: 92.9
click at [476, 123] on div "70202-M930-25844-12 Wysłano do ERP MIXLINE LED M930 1800mm On/Off wpuszczany cz…" at bounding box center [583, 136] width 340 height 56
click at [424, 112] on h3 "70202-M930-25844-12" at bounding box center [487, 115] width 149 height 15
drag, startPoint x: 415, startPoint y: 114, endPoint x: 565, endPoint y: 124, distance: 149.6
click at [565, 124] on div "70202-M930-25844-12 Wysłano do ERP MIXLINE LED M930 1800mm On/Off wpuszczany cz…" at bounding box center [583, 136] width 340 height 56
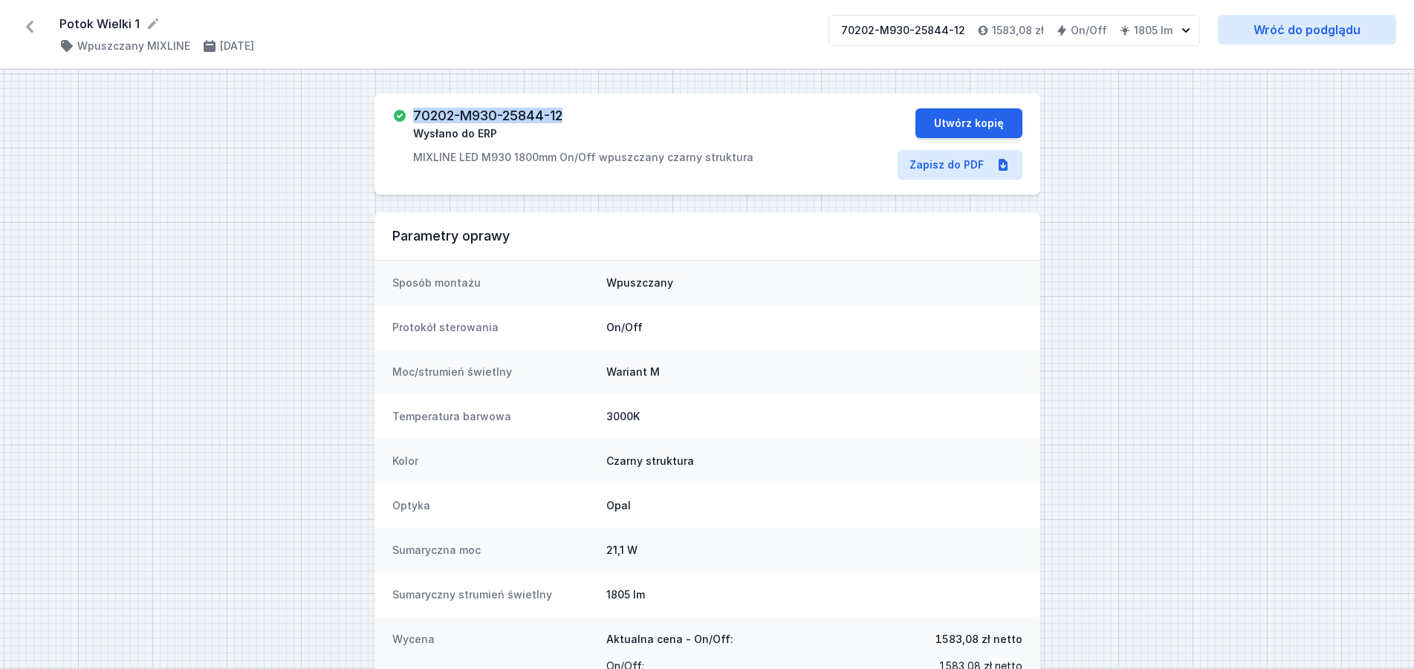
copy h3 "70202-M930-25844-12"
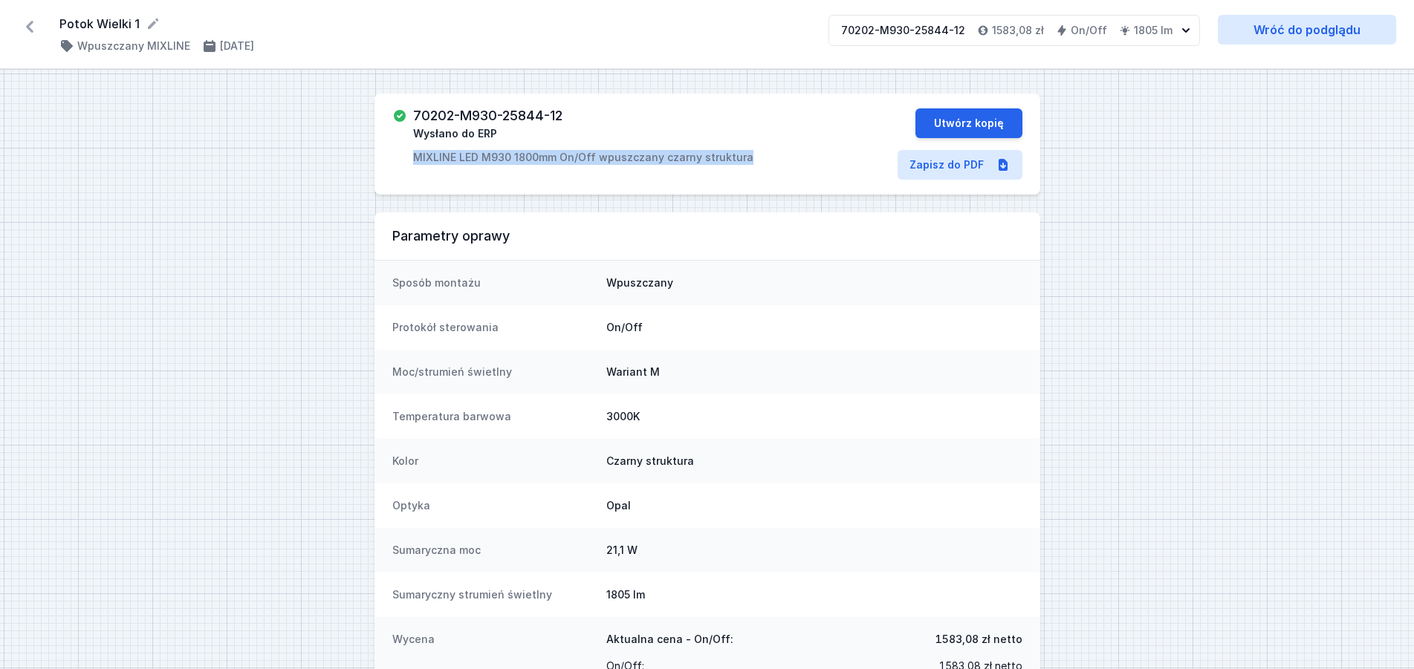
drag, startPoint x: 414, startPoint y: 160, endPoint x: 739, endPoint y: 165, distance: 324.6
click at [739, 165] on div "70202-M930-25844-12 Wysłano do ERP MIXLINE LED M930 1800mm On/Off wpuszczany cz…" at bounding box center [707, 144] width 666 height 101
copy p "MIXLINE LED M930 1800mm On/Off wpuszczany czarny struktura"
click at [35, 25] on icon at bounding box center [30, 27] width 24 height 24
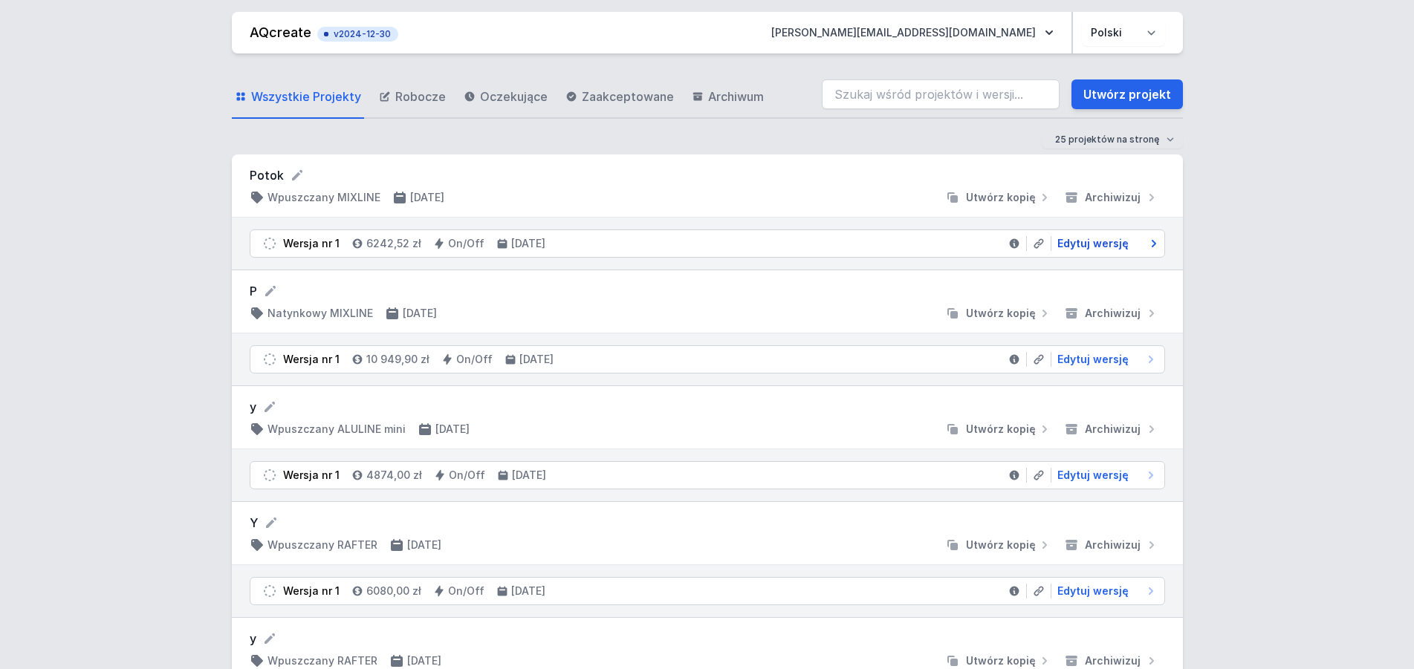
click at [1077, 237] on span "Edytuj wersję" at bounding box center [1092, 243] width 71 height 15
select select "3000"
select select "2"
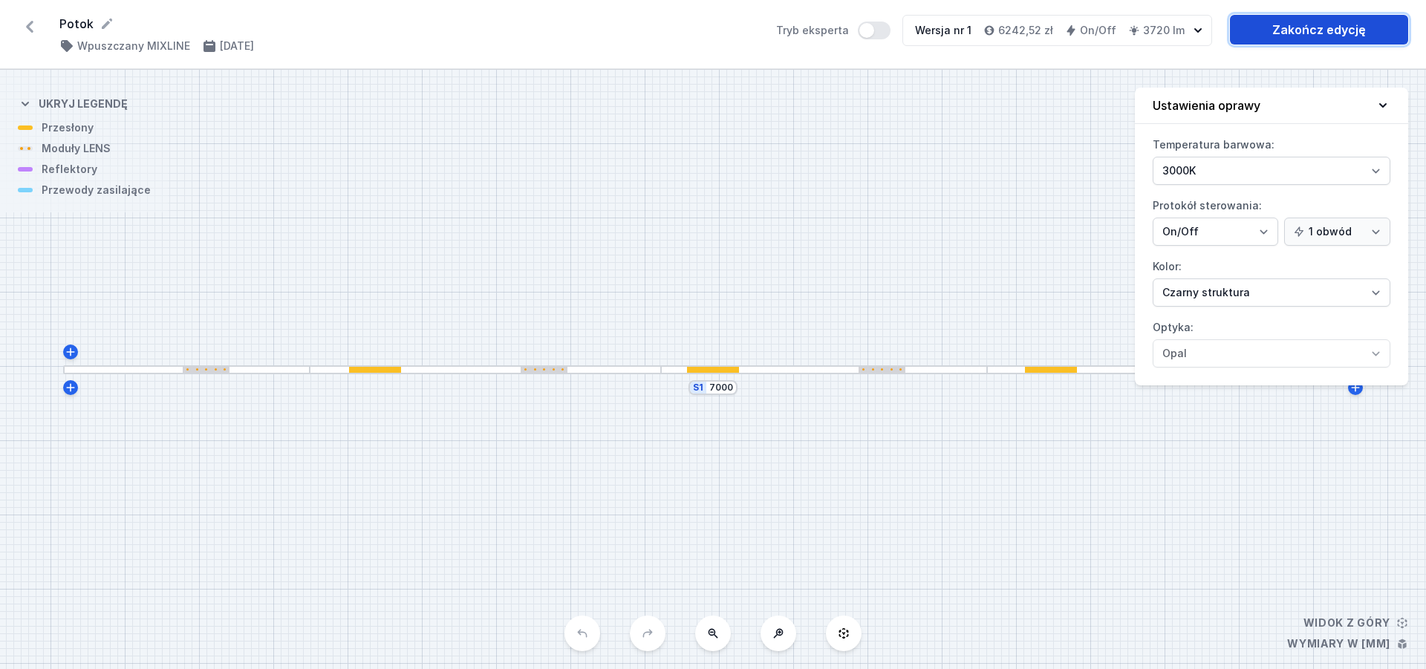
click at [1319, 32] on link "Zakończ edycję" at bounding box center [1319, 30] width 178 height 30
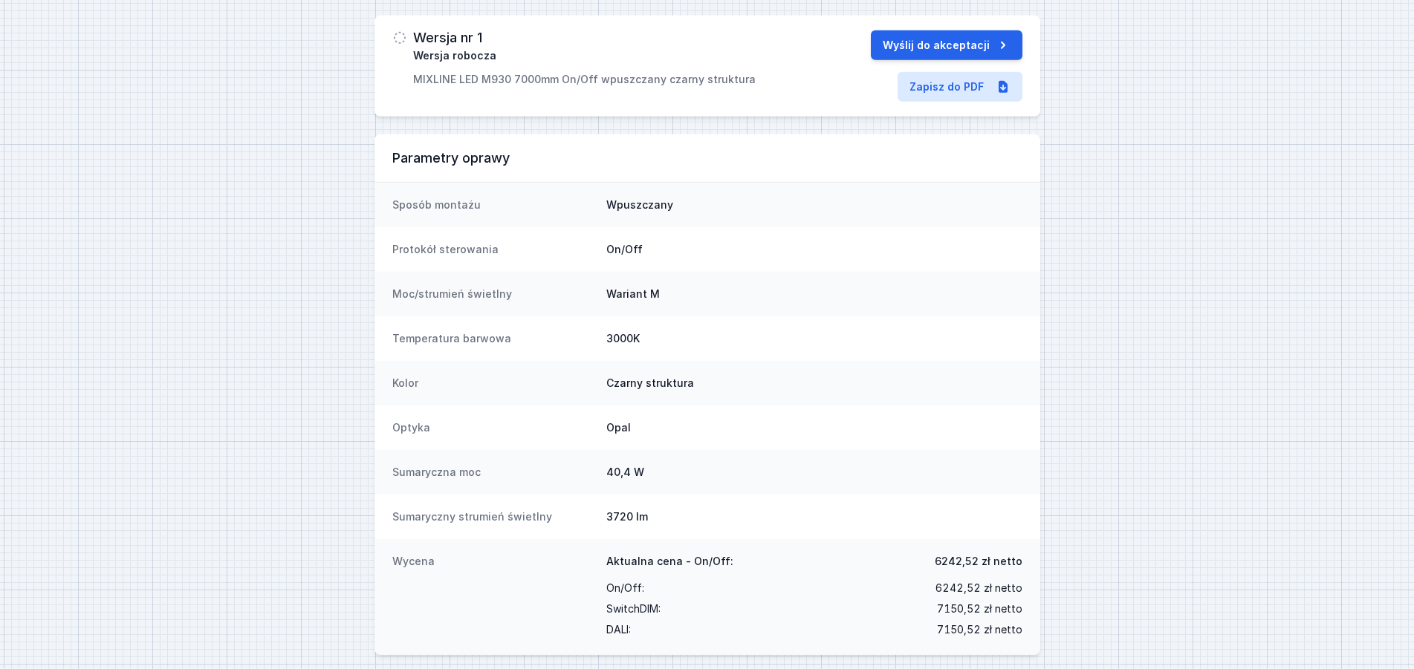
scroll to position [88, 0]
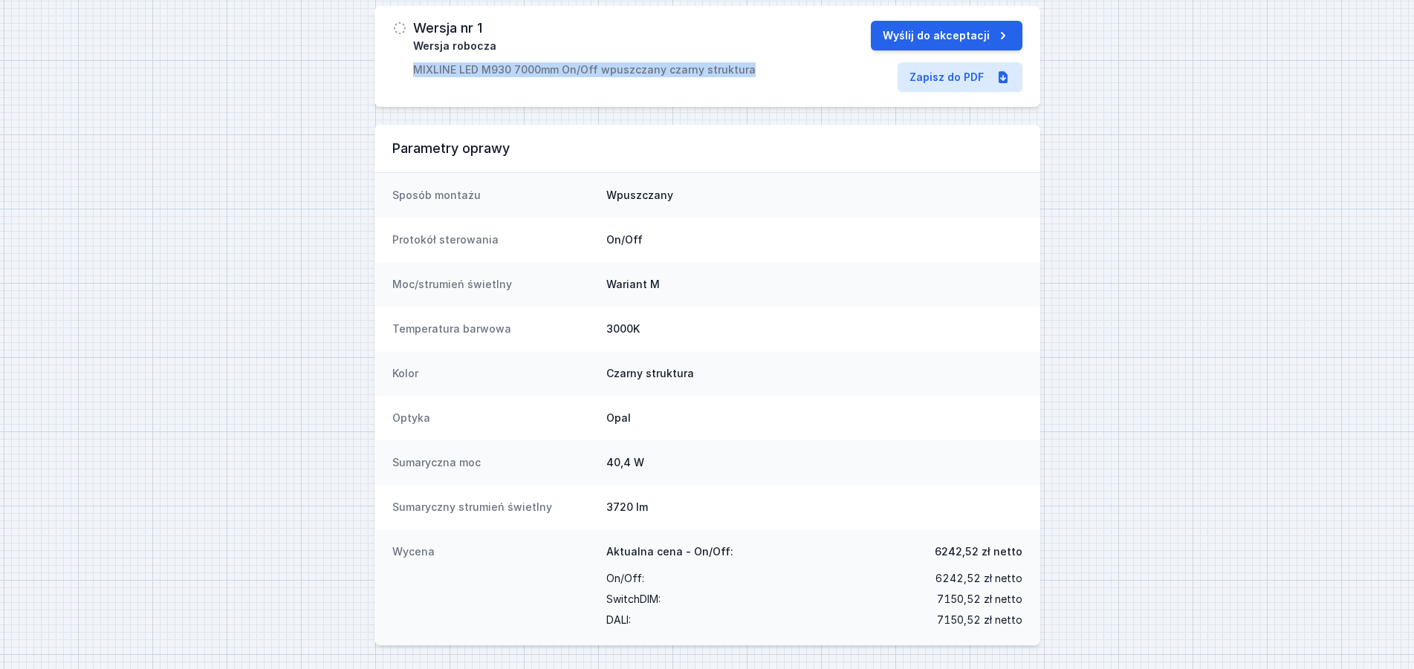
drag, startPoint x: 414, startPoint y: 71, endPoint x: 745, endPoint y: 73, distance: 330.5
click at [745, 73] on div "Wersja nr 1 Wersja robocza MIXLINE LED M930 7000mm On/Off wpuszczany czarny str…" at bounding box center [602, 49] width 420 height 56
copy p "MIXLINE LED M930 7000mm On/Off wpuszczany czarny struktura"
drag, startPoint x: 939, startPoint y: 555, endPoint x: 980, endPoint y: 556, distance: 40.9
click at [980, 556] on span "6242,52 zł netto" at bounding box center [978, 551] width 88 height 15
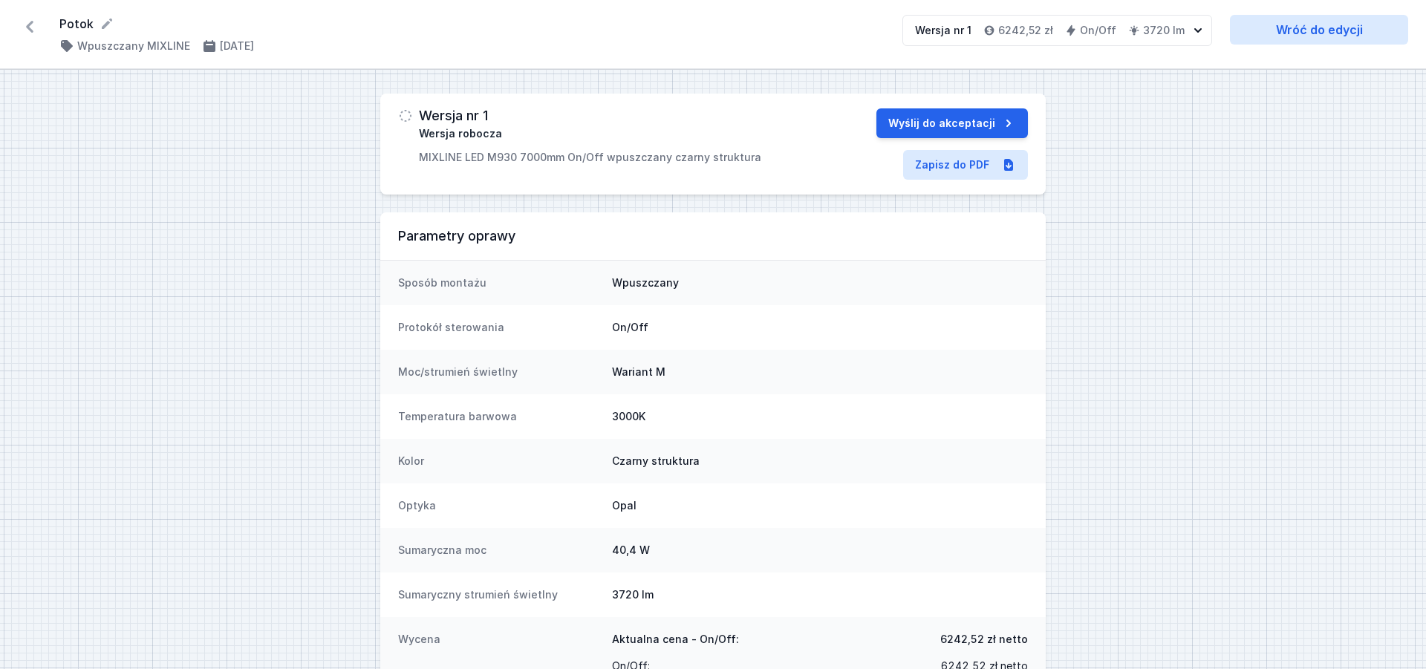
select select "3000"
select select "2"
